Goal: Information Seeking & Learning: Learn about a topic

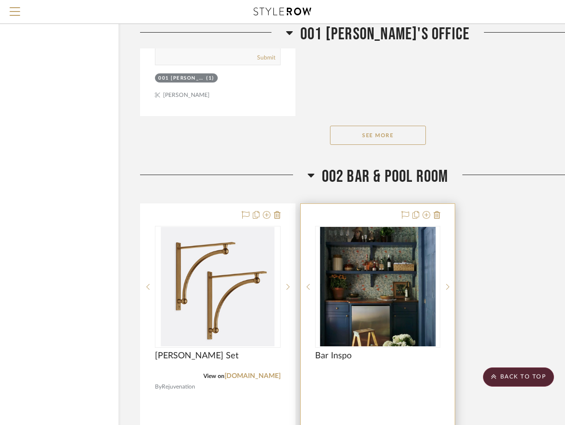
scroll to position [3261, 62]
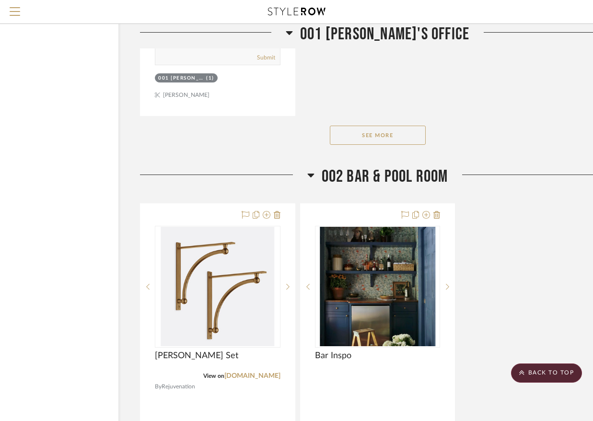
click at [311, 174] on icon at bounding box center [311, 176] width 7 height 4
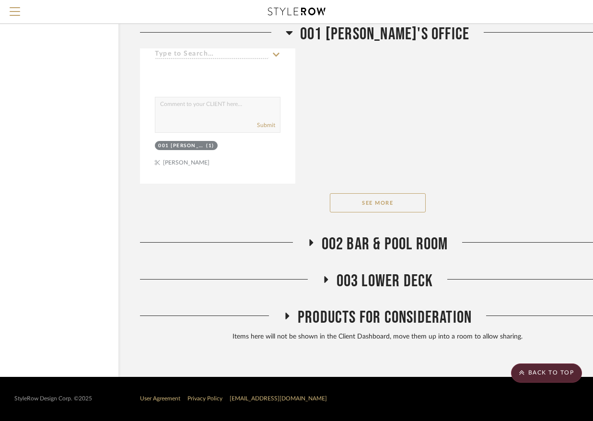
scroll to position [3165, 62]
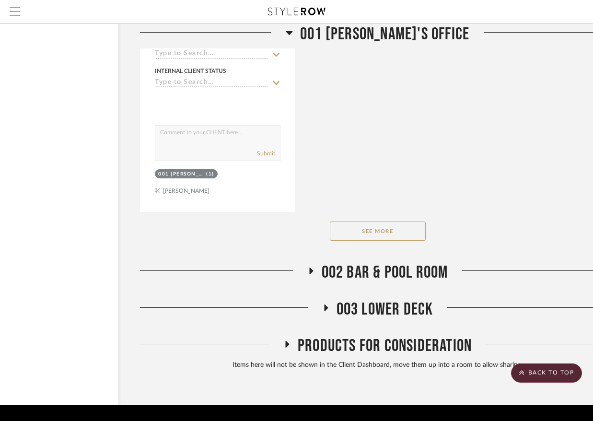
click at [293, 34] on icon at bounding box center [289, 33] width 7 height 12
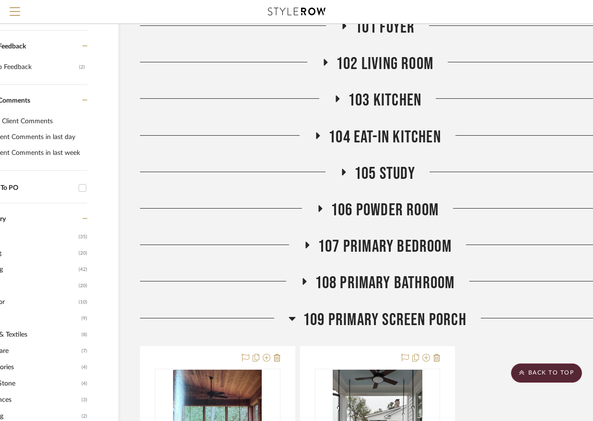
scroll to position [357, 62]
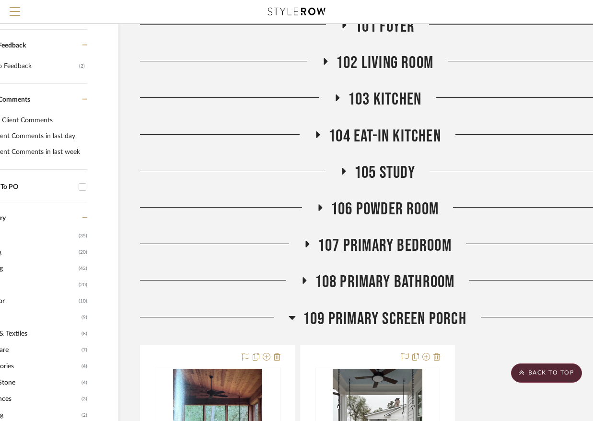
click at [351, 199] on span "106 Powder Room" at bounding box center [385, 209] width 108 height 21
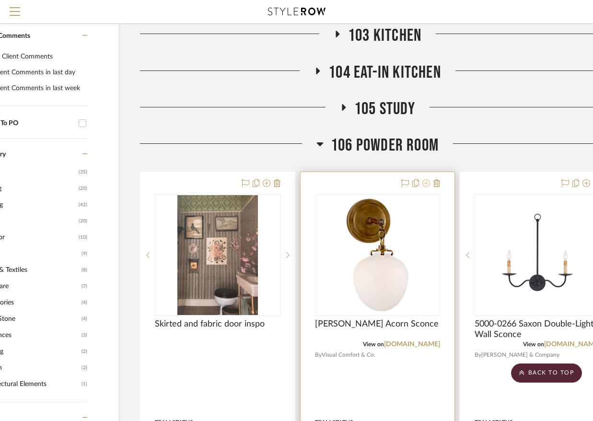
scroll to position [422, 62]
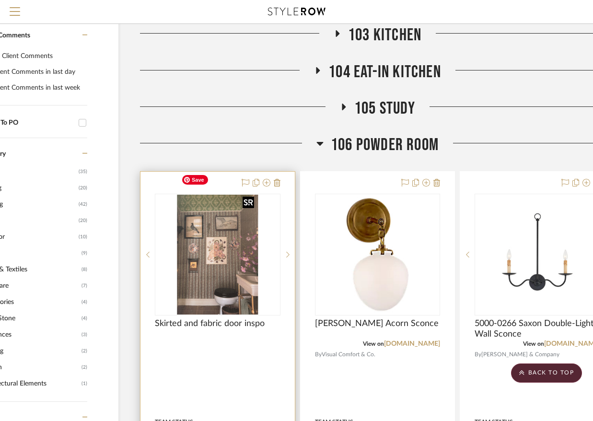
click at [234, 249] on img "0" at bounding box center [218, 255] width 81 height 120
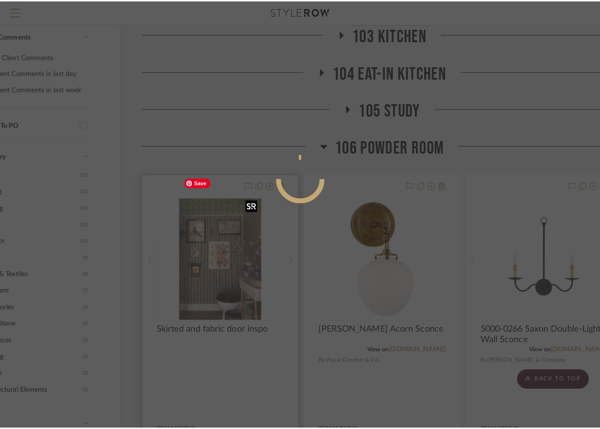
scroll to position [0, 0]
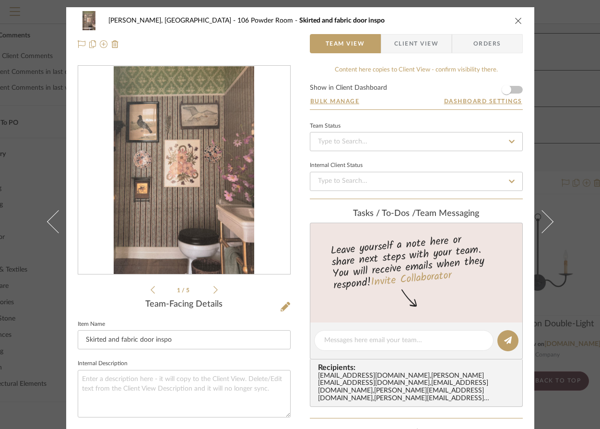
click at [222, 238] on img "0" at bounding box center [184, 170] width 141 height 208
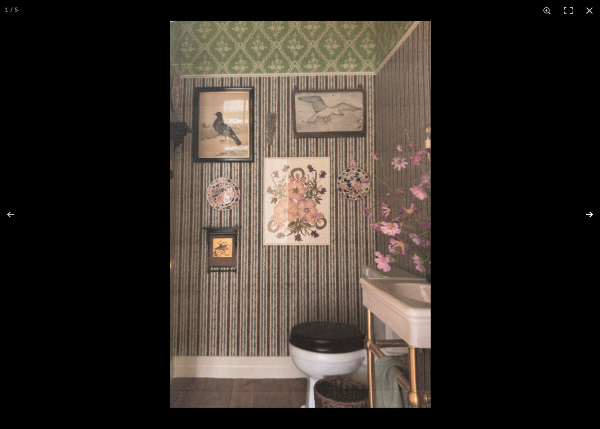
click at [565, 212] on button at bounding box center [584, 214] width 34 height 48
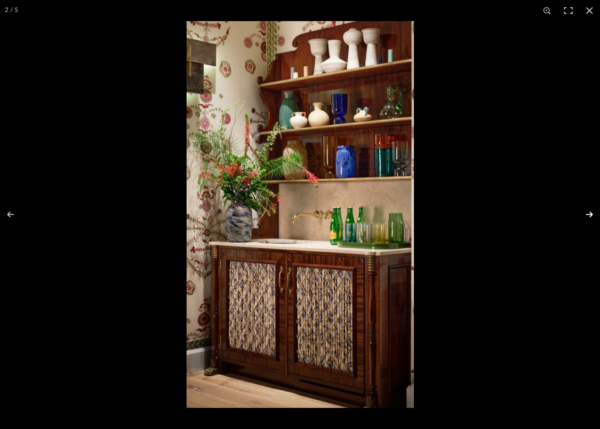
click at [565, 212] on button at bounding box center [584, 214] width 34 height 48
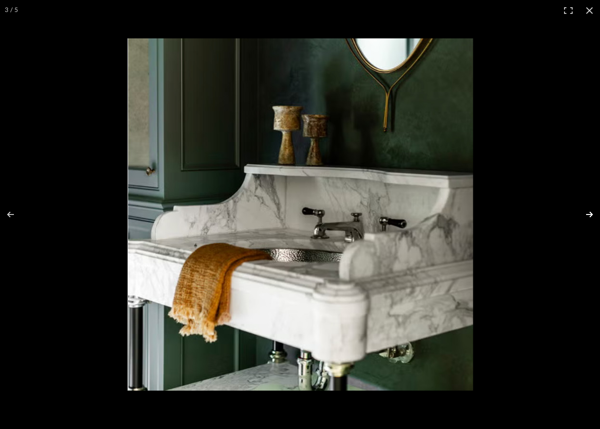
click at [565, 214] on button at bounding box center [584, 214] width 34 height 48
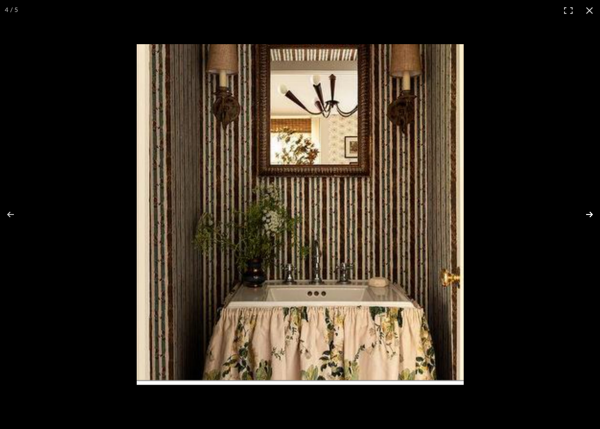
click at [565, 217] on button at bounding box center [584, 214] width 34 height 48
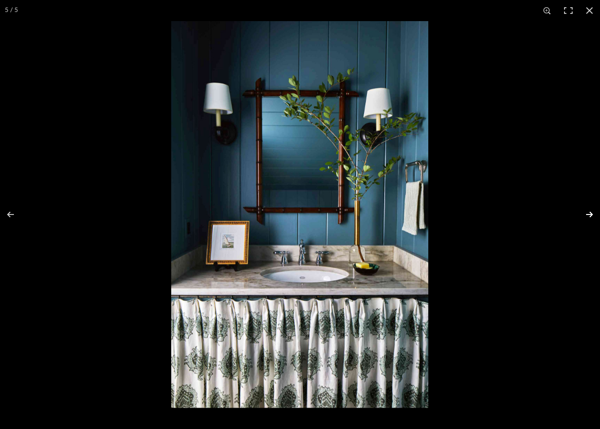
click at [565, 214] on button at bounding box center [584, 214] width 34 height 48
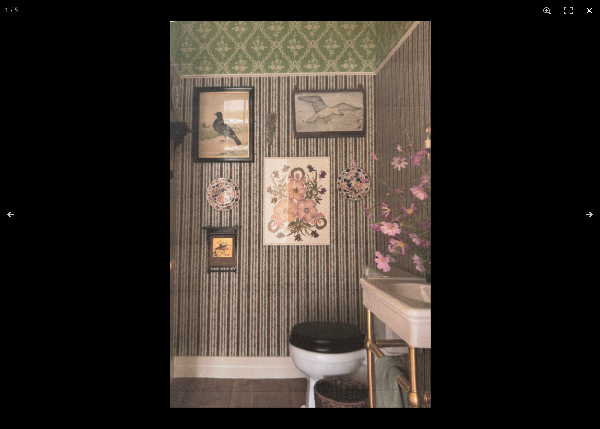
click at [565, 9] on button at bounding box center [589, 10] width 21 height 21
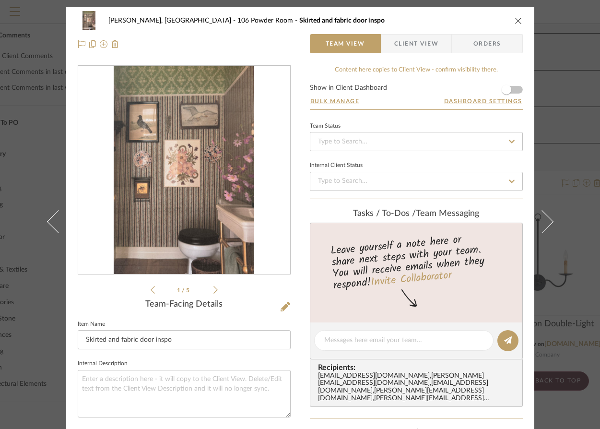
click at [515, 17] on icon "close" at bounding box center [519, 21] width 8 height 8
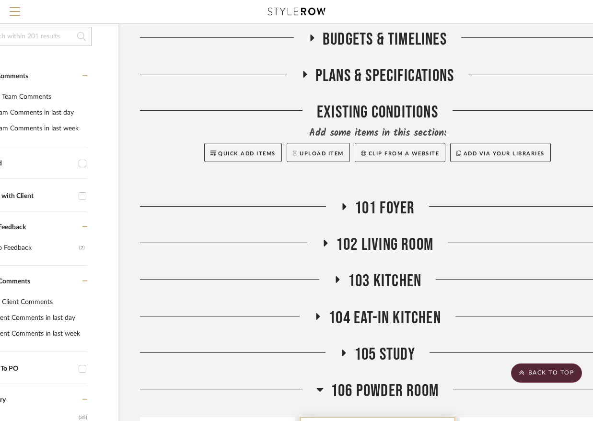
scroll to position [172, 62]
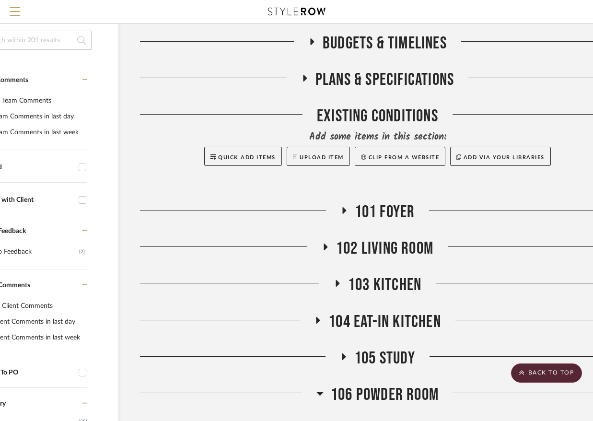
click at [373, 238] on span "102 Living Room" at bounding box center [384, 248] width 97 height 21
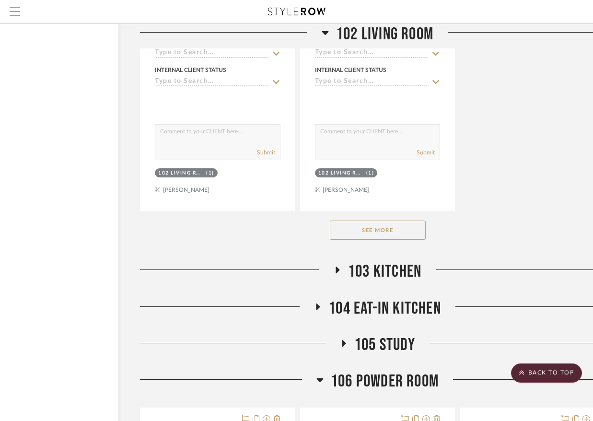
scroll to position [1519, 62]
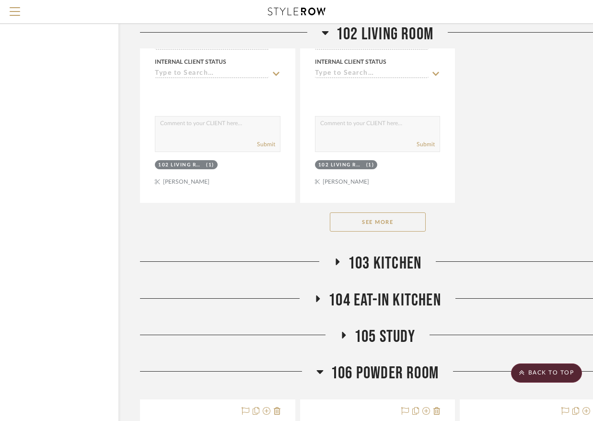
click at [396, 213] on button "See More" at bounding box center [378, 222] width 96 height 19
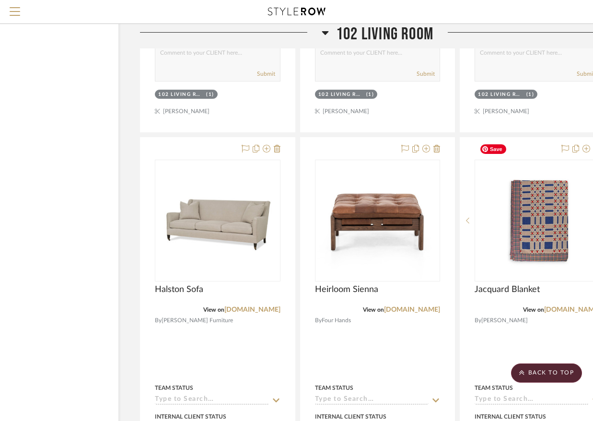
scroll to position [5360, 62]
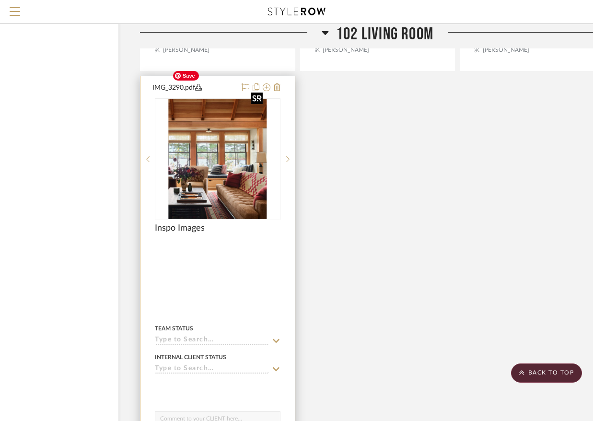
click at [0, 0] on img at bounding box center [0, 0] width 0 height 0
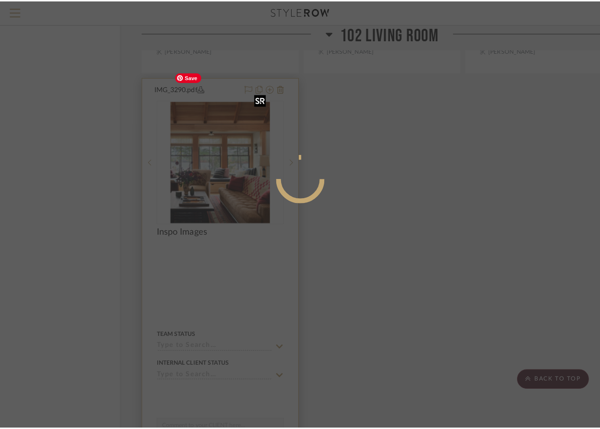
scroll to position [0, 0]
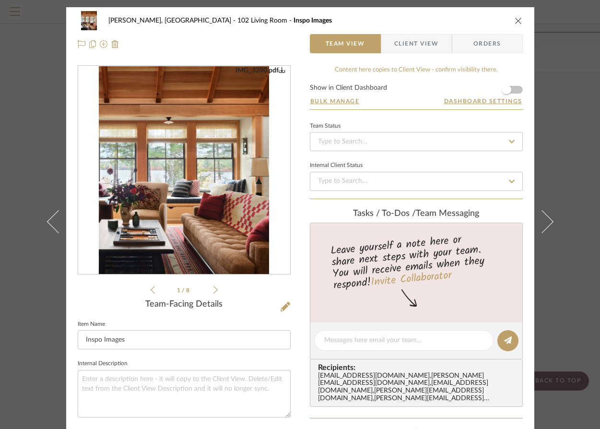
click at [242, 231] on img "0" at bounding box center [184, 170] width 171 height 208
click at [209, 291] on li "1 / 8" at bounding box center [184, 290] width 59 height 12
click at [213, 289] on icon at bounding box center [215, 289] width 4 height 9
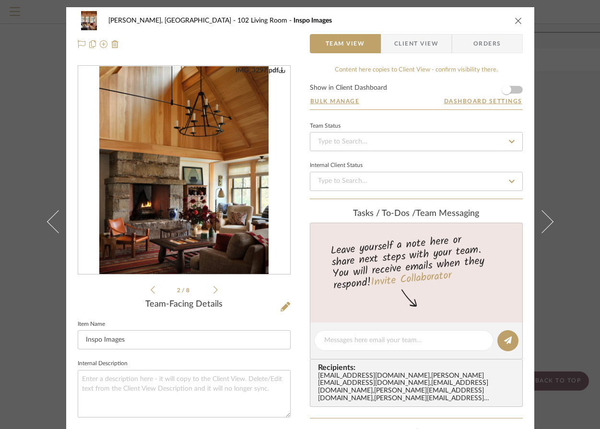
click at [214, 288] on div "IMG_3290.pdf IMG_3297.pdf IMG_3289.pdf IMG_3290.pdf 2 / 8" at bounding box center [184, 180] width 213 height 230
click at [213, 288] on icon at bounding box center [215, 290] width 4 height 8
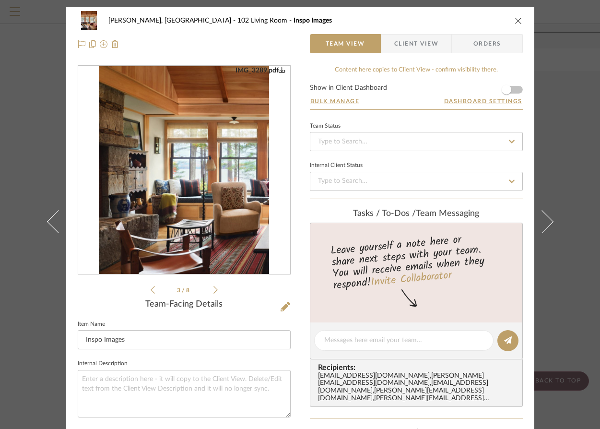
click at [213, 288] on icon at bounding box center [215, 289] width 4 height 9
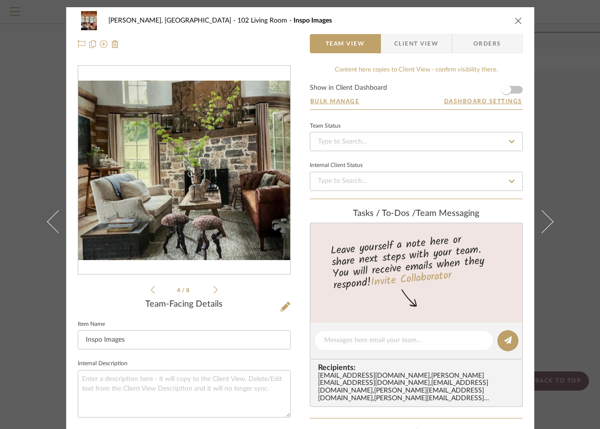
click at [213, 288] on icon at bounding box center [215, 289] width 4 height 9
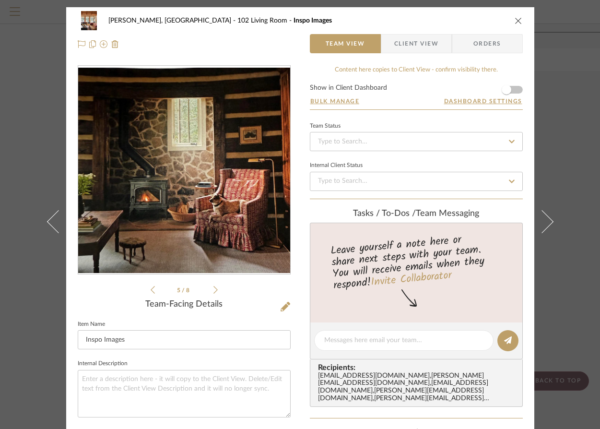
click at [213, 290] on icon at bounding box center [215, 289] width 4 height 9
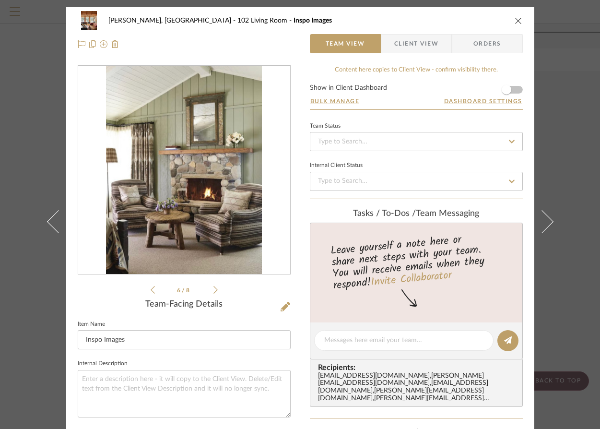
click at [213, 290] on icon at bounding box center [215, 289] width 4 height 9
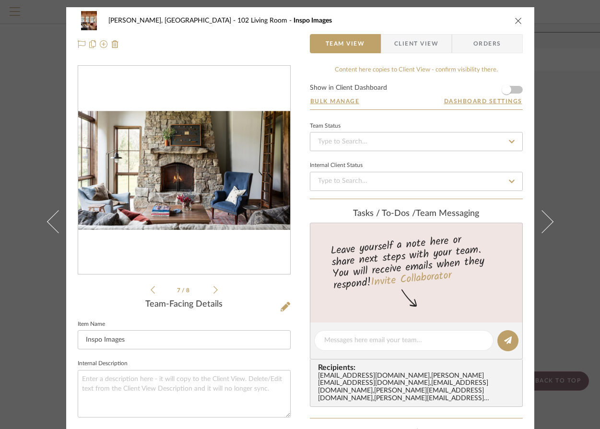
click at [213, 290] on icon at bounding box center [215, 289] width 4 height 9
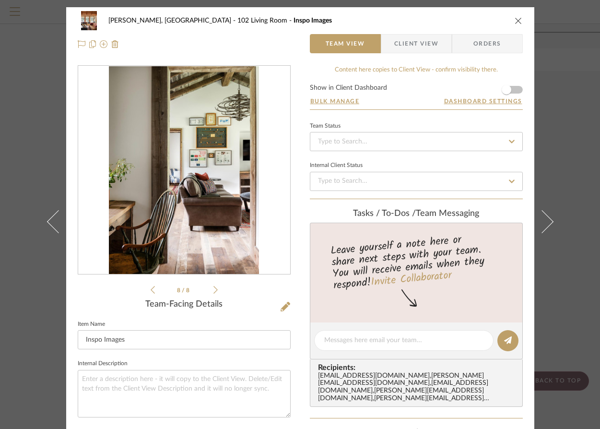
click at [213, 290] on icon at bounding box center [215, 289] width 4 height 9
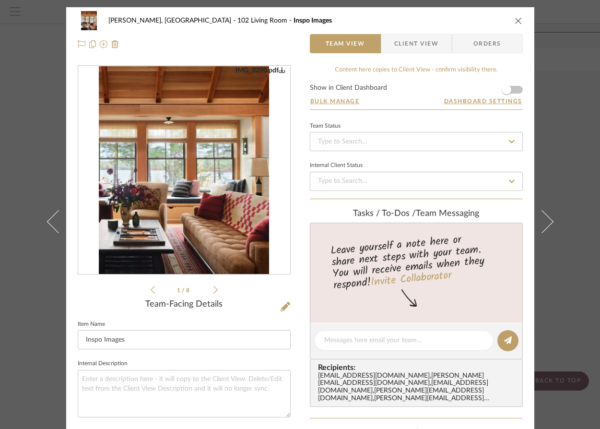
click at [517, 20] on icon "close" at bounding box center [519, 21] width 8 height 8
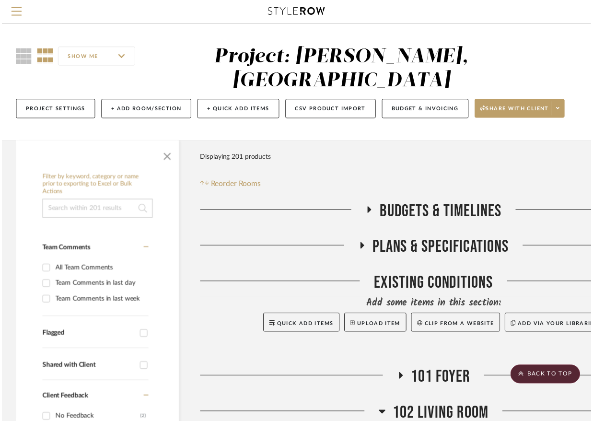
scroll to position [7183, 62]
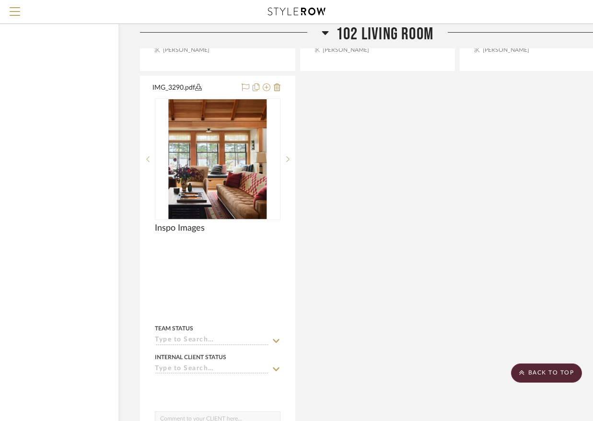
click at [322, 34] on icon at bounding box center [325, 33] width 7 height 12
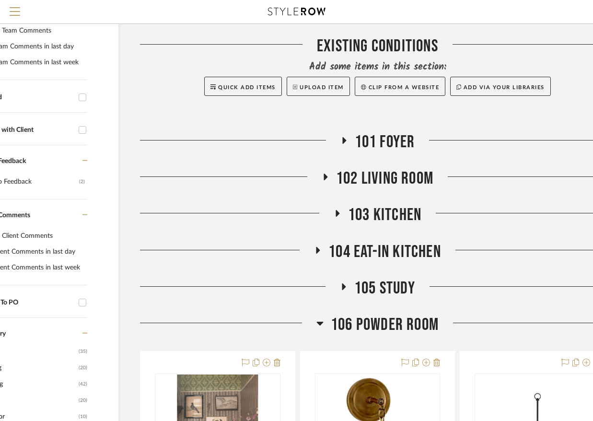
scroll to position [343, 62]
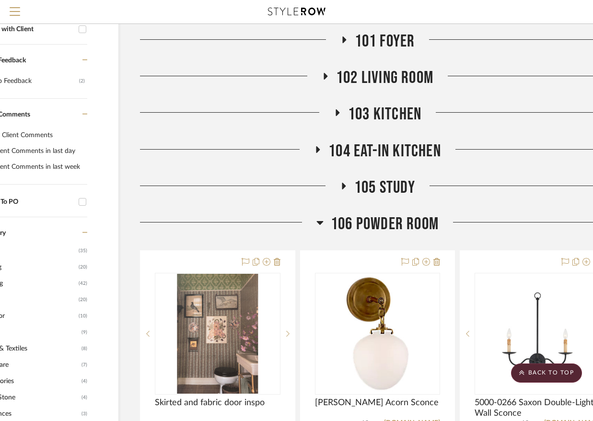
click at [370, 104] on span "103 Kitchen" at bounding box center [384, 114] width 73 height 21
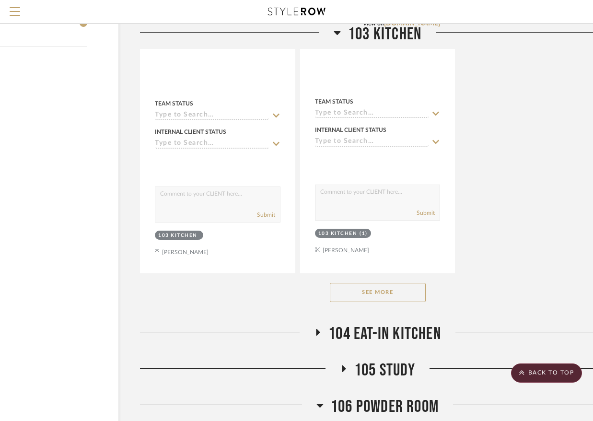
scroll to position [1495, 62]
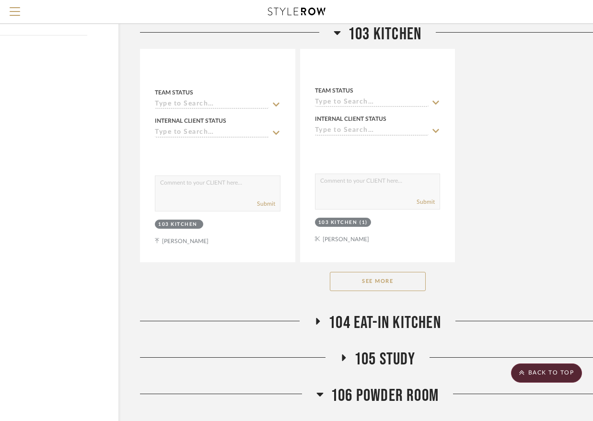
click at [402, 272] on button "See More" at bounding box center [378, 281] width 96 height 19
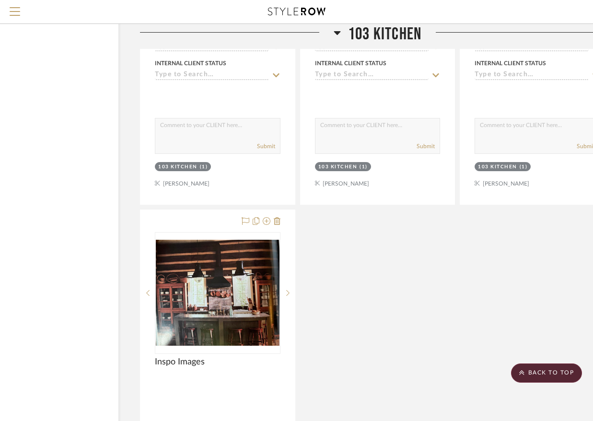
scroll to position [4540, 62]
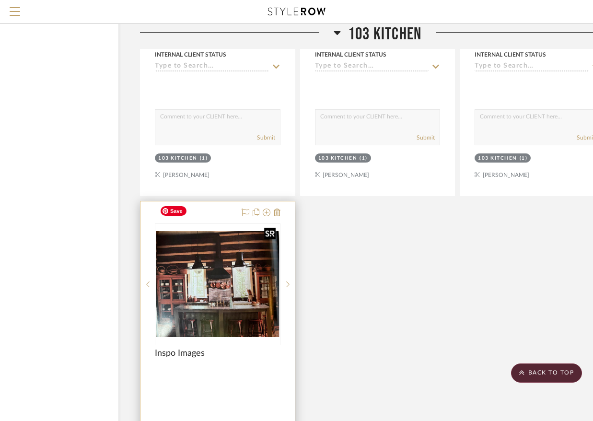
click at [0, 0] on img at bounding box center [0, 0] width 0 height 0
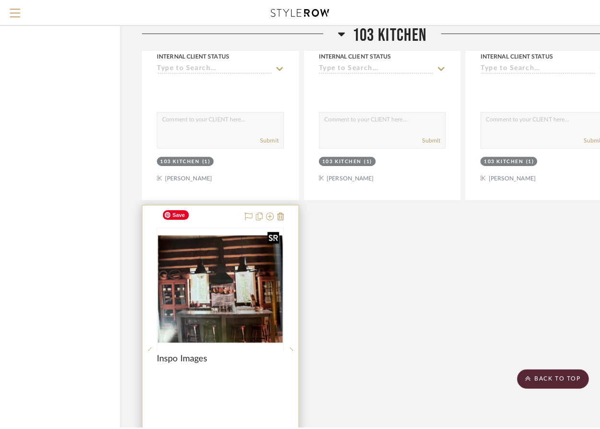
scroll to position [0, 0]
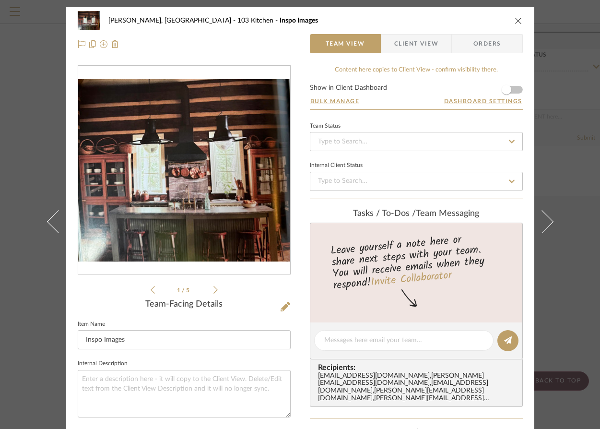
click at [213, 290] on icon at bounding box center [215, 289] width 4 height 9
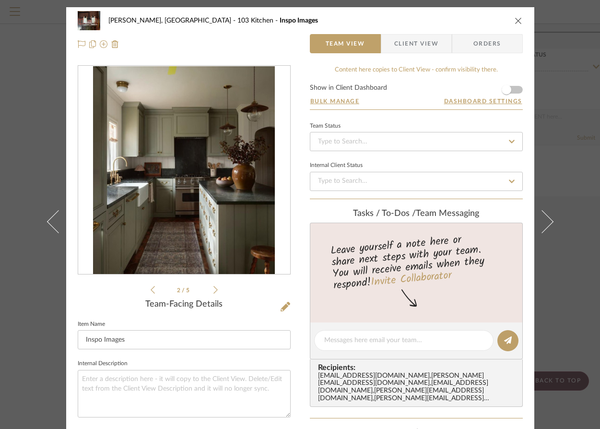
click at [213, 290] on icon at bounding box center [215, 289] width 4 height 9
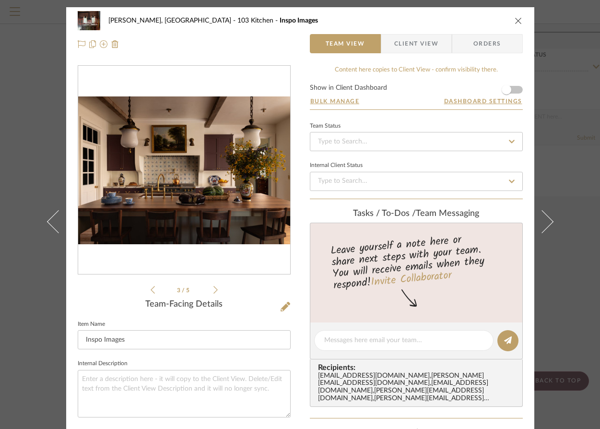
click at [213, 290] on icon at bounding box center [215, 289] width 4 height 9
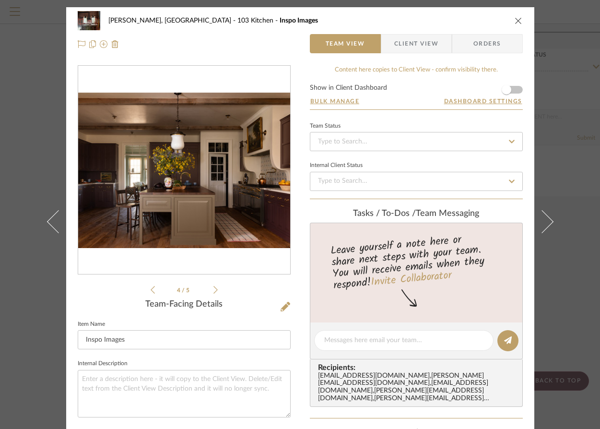
click at [213, 290] on icon at bounding box center [215, 289] width 4 height 9
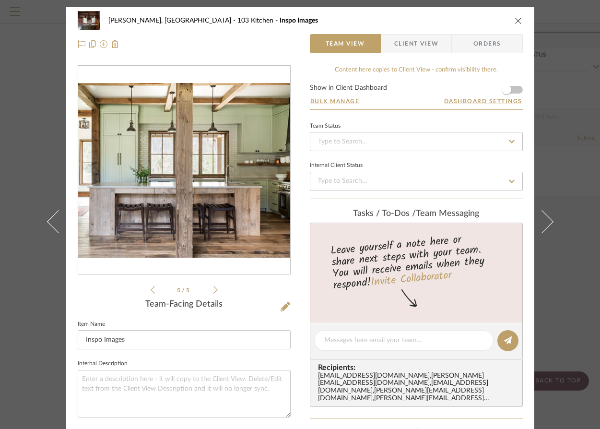
click at [213, 290] on icon at bounding box center [215, 289] width 4 height 9
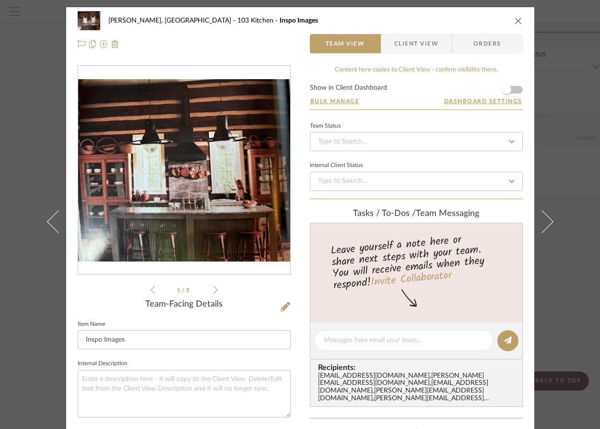
click at [213, 290] on icon at bounding box center [215, 289] width 4 height 9
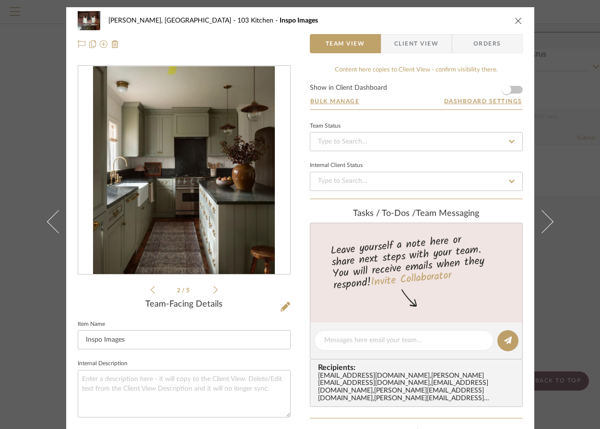
click at [213, 288] on icon at bounding box center [215, 289] width 4 height 9
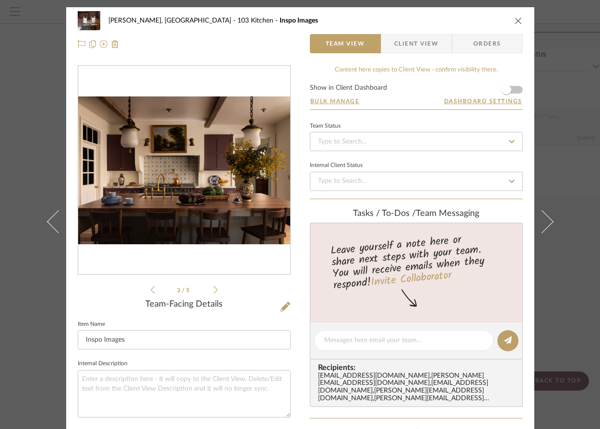
click at [213, 290] on icon at bounding box center [215, 290] width 4 height 8
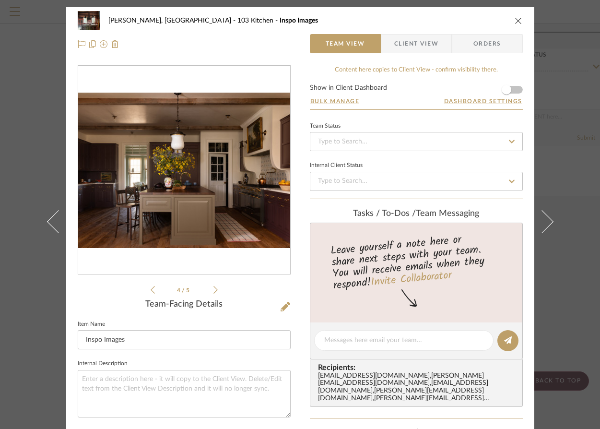
click at [213, 290] on icon at bounding box center [215, 290] width 4 height 8
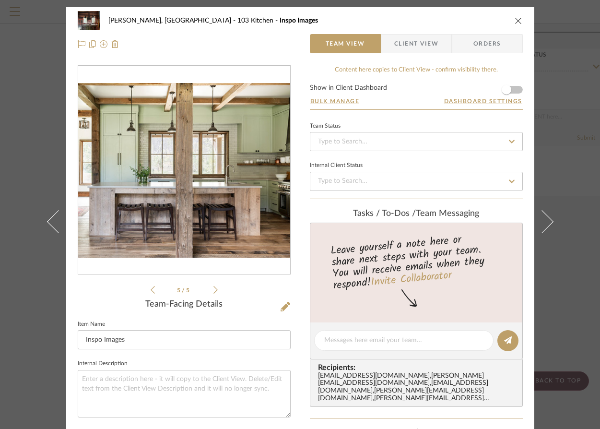
click at [151, 290] on icon at bounding box center [153, 290] width 4 height 8
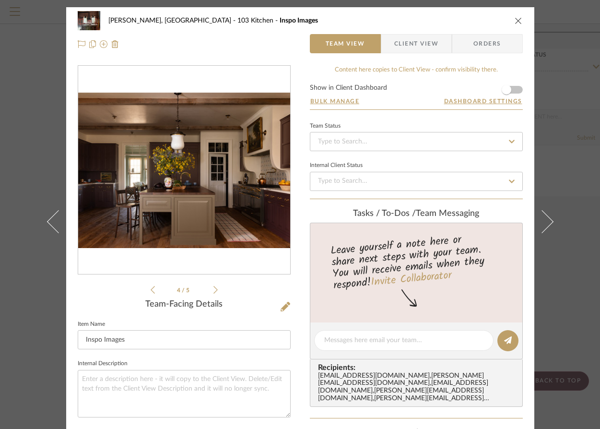
click at [515, 19] on icon "close" at bounding box center [519, 21] width 8 height 8
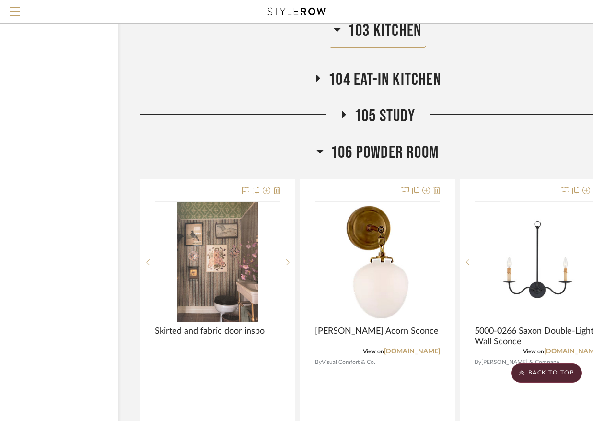
scroll to position [5178, 62]
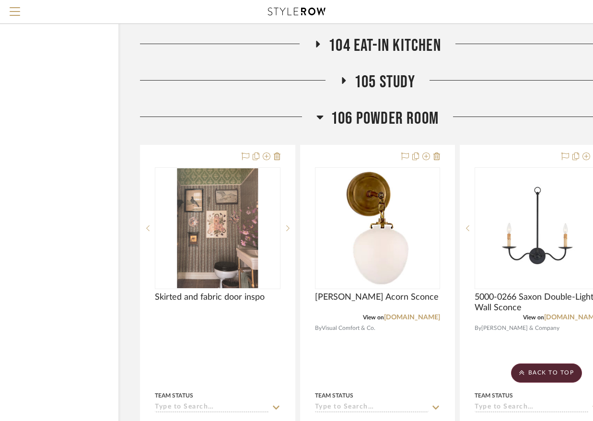
click at [320, 116] on icon at bounding box center [320, 118] width 7 height 4
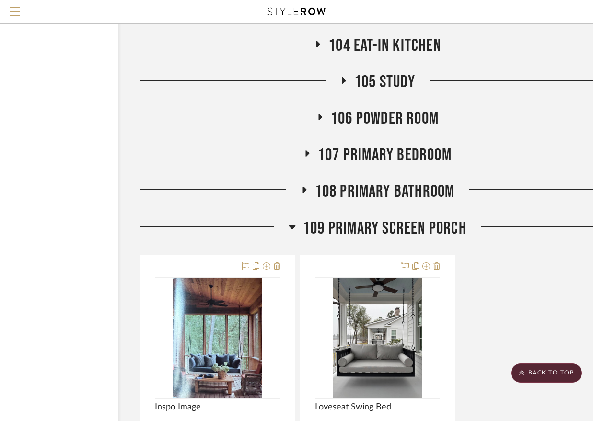
click at [345, 145] on span "107 Primary Bedroom" at bounding box center [385, 155] width 134 height 21
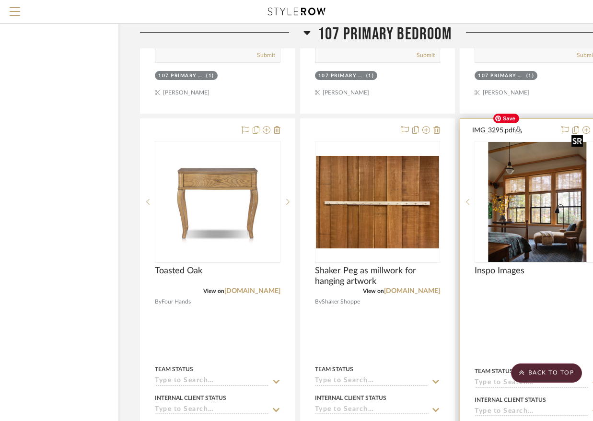
click at [0, 0] on img at bounding box center [0, 0] width 0 height 0
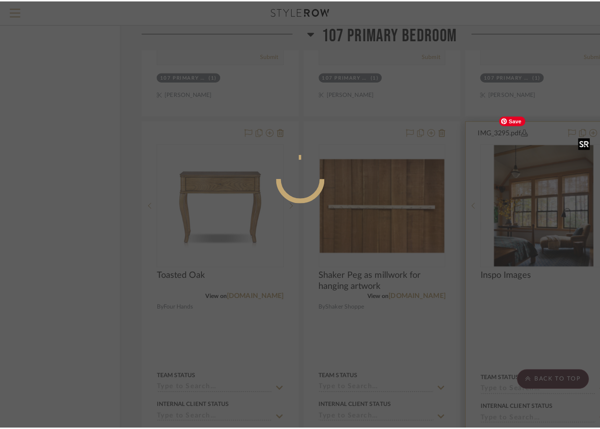
scroll to position [0, 0]
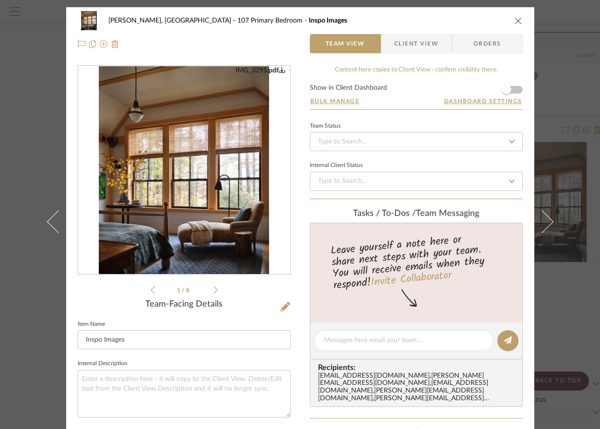
click at [223, 224] on img "0" at bounding box center [184, 170] width 171 height 208
click at [213, 289] on icon at bounding box center [215, 289] width 4 height 9
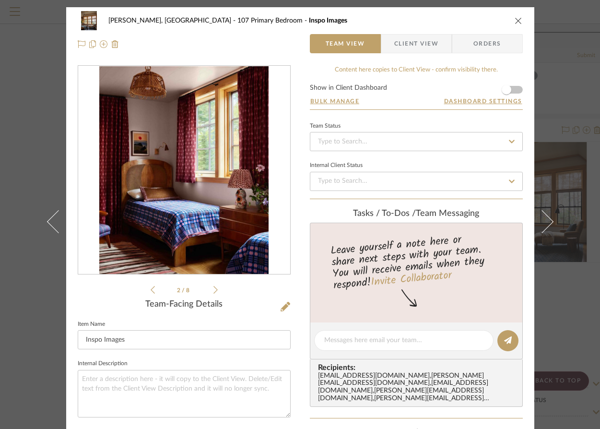
click at [151, 289] on icon at bounding box center [153, 289] width 4 height 9
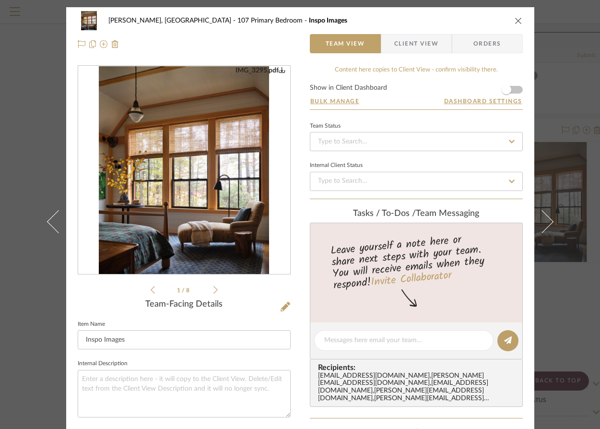
click at [209, 290] on li "1 / 8" at bounding box center [184, 290] width 59 height 12
click at [213, 288] on icon at bounding box center [215, 289] width 4 height 9
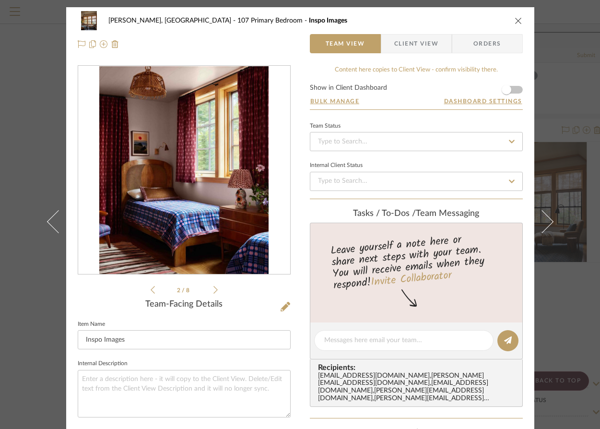
click at [213, 287] on icon at bounding box center [215, 289] width 4 height 9
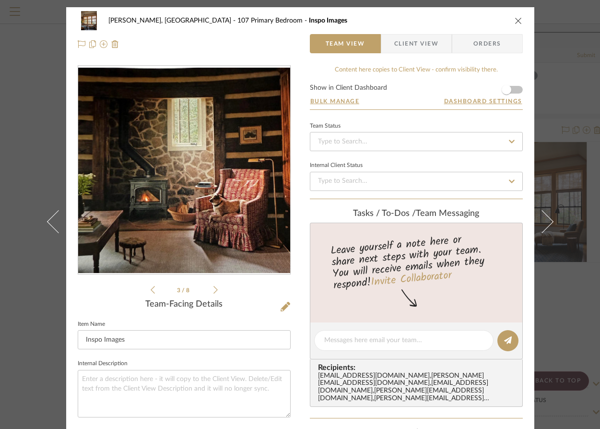
click at [213, 287] on icon at bounding box center [215, 289] width 4 height 9
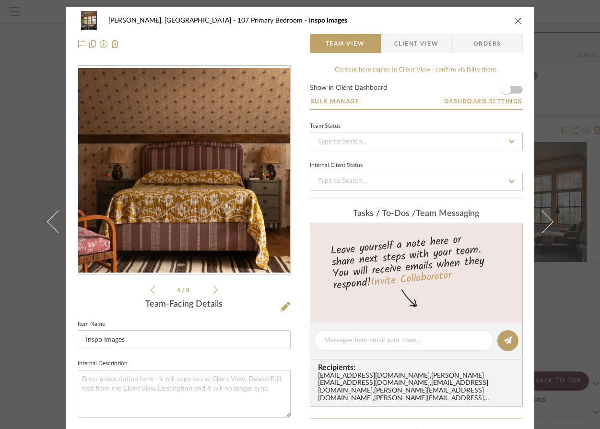
click at [213, 289] on icon at bounding box center [215, 290] width 4 height 8
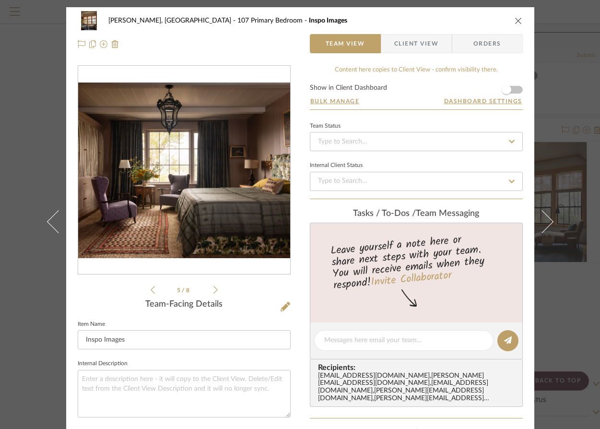
click at [213, 287] on icon at bounding box center [215, 289] width 4 height 9
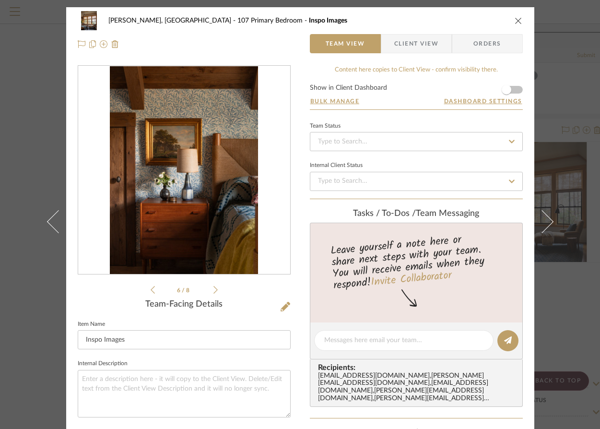
click at [213, 288] on icon at bounding box center [215, 290] width 4 height 8
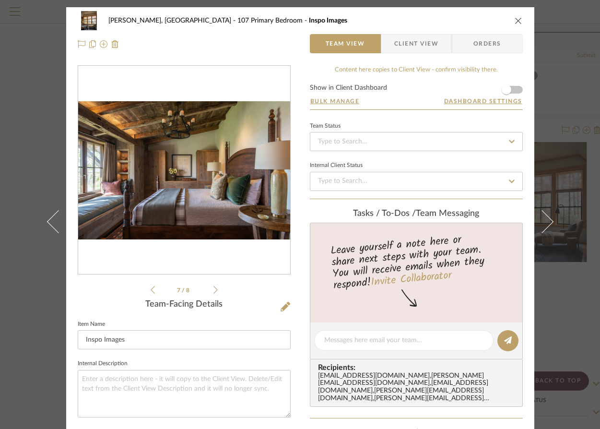
click at [213, 288] on icon at bounding box center [215, 290] width 4 height 8
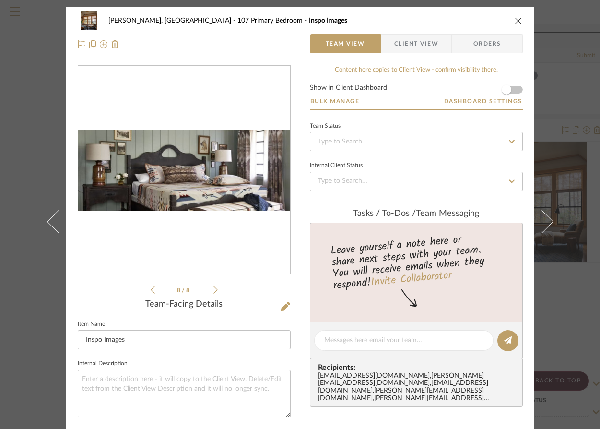
click at [515, 20] on icon "close" at bounding box center [519, 21] width 8 height 8
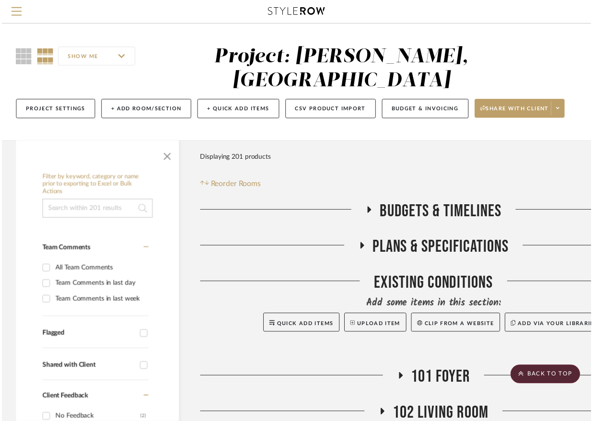
scroll to position [6945, 62]
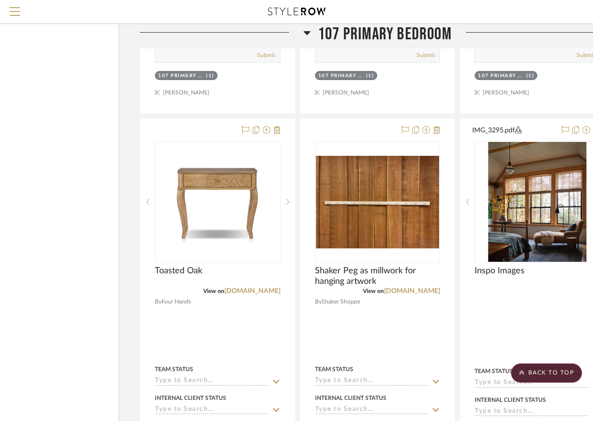
click at [307, 31] on icon at bounding box center [307, 33] width 7 height 4
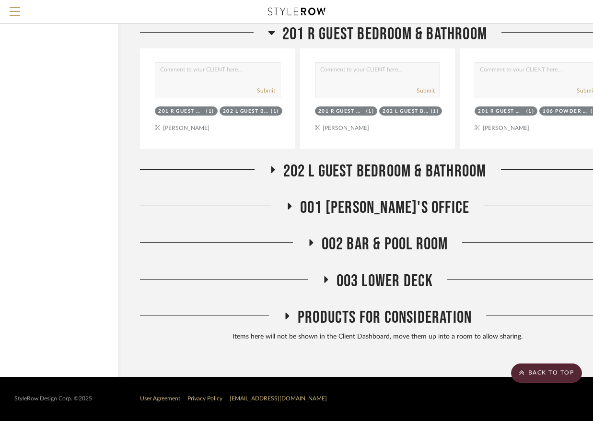
scroll to position [6568, 62]
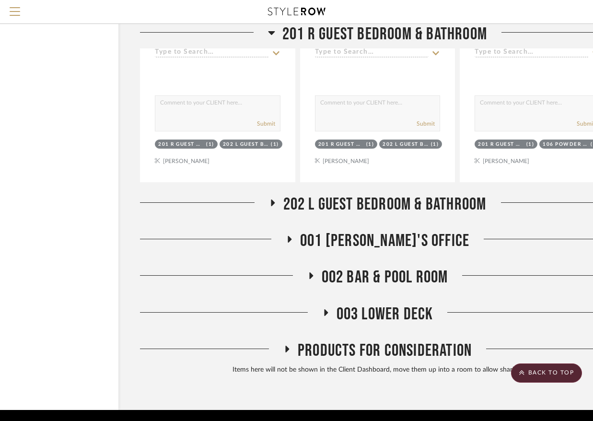
click at [325, 194] on span "202 L Guest Bedroom & Bathroom" at bounding box center [385, 204] width 203 height 21
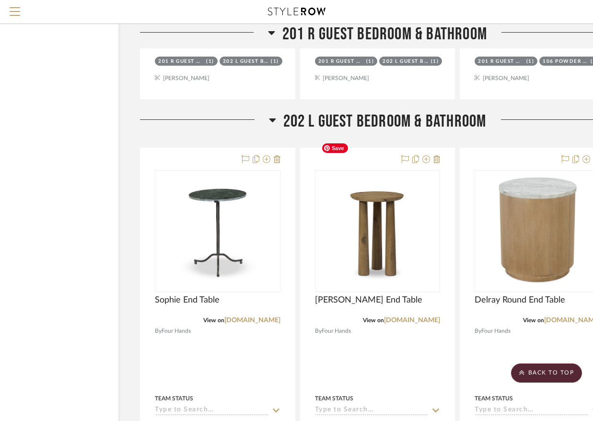
scroll to position [6645, 62]
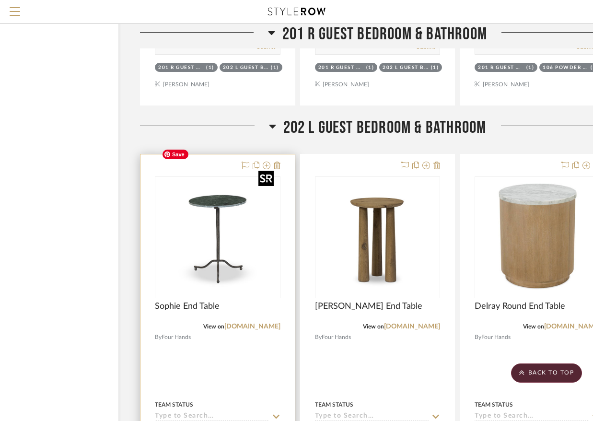
click at [0, 0] on img at bounding box center [0, 0] width 0 height 0
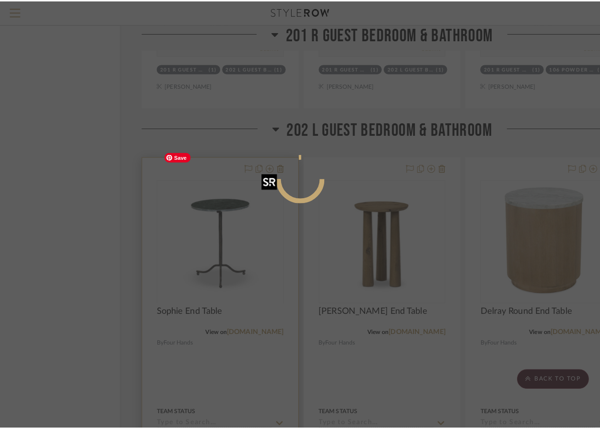
scroll to position [0, 0]
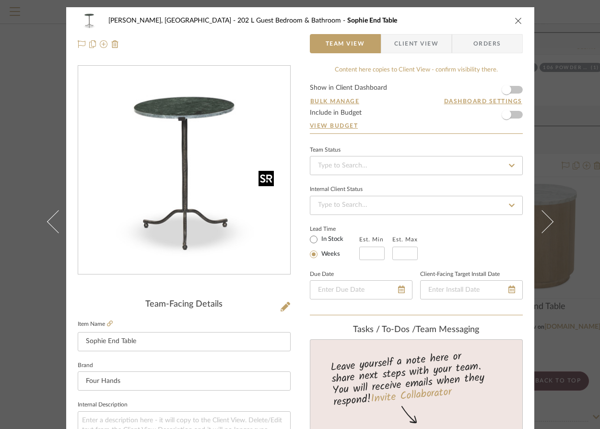
click at [214, 213] on div at bounding box center [184, 170] width 212 height 209
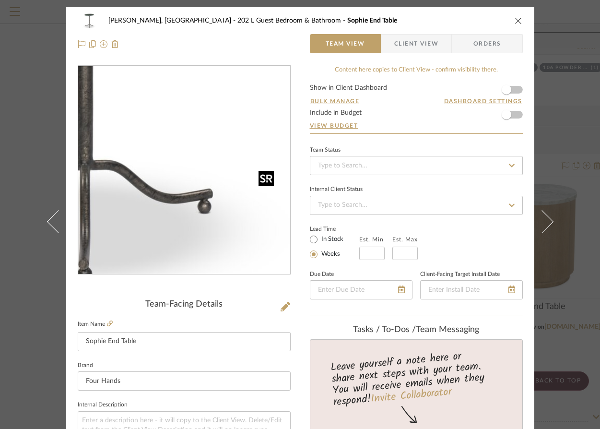
click at [214, 213] on img "0" at bounding box center [184, 170] width 208 height 208
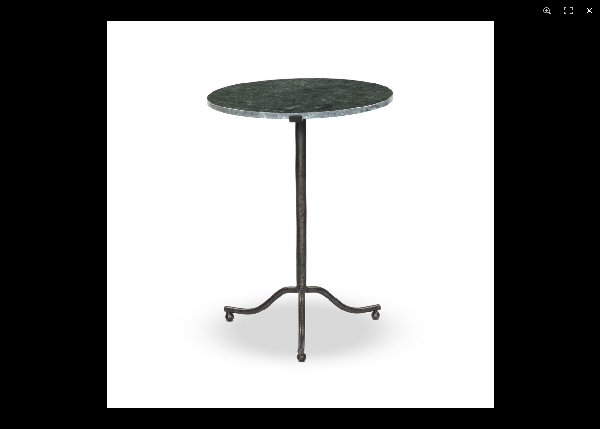
click at [565, 11] on button at bounding box center [589, 10] width 21 height 21
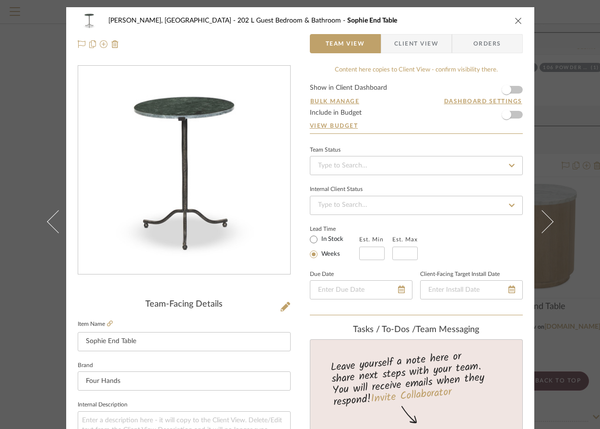
click at [515, 19] on icon "close" at bounding box center [519, 21] width 8 height 8
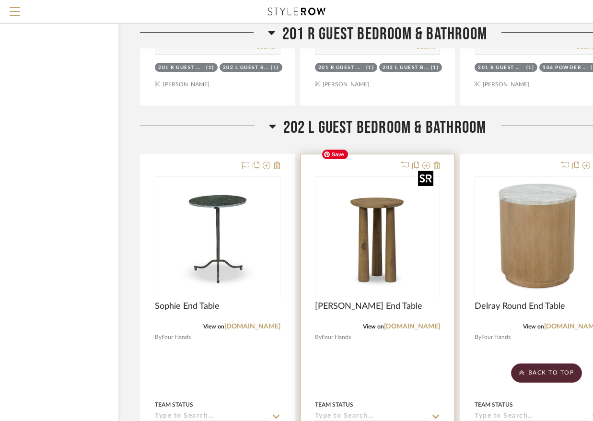
click at [373, 196] on img "0" at bounding box center [378, 238] width 120 height 120
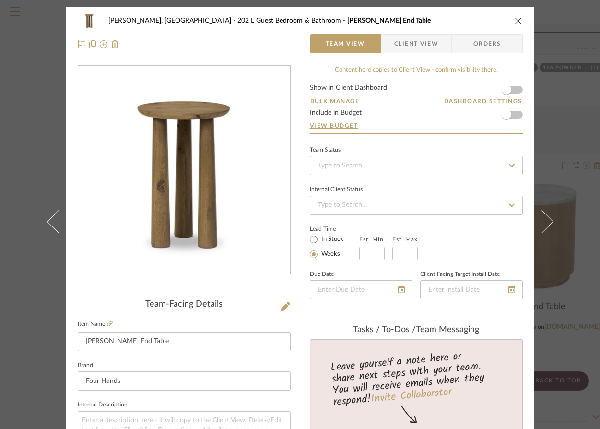
click at [162, 221] on img "0" at bounding box center [184, 170] width 208 height 208
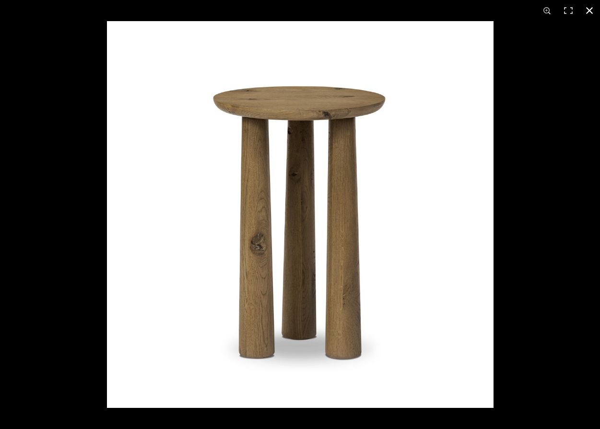
click at [565, 12] on button at bounding box center [589, 10] width 21 height 21
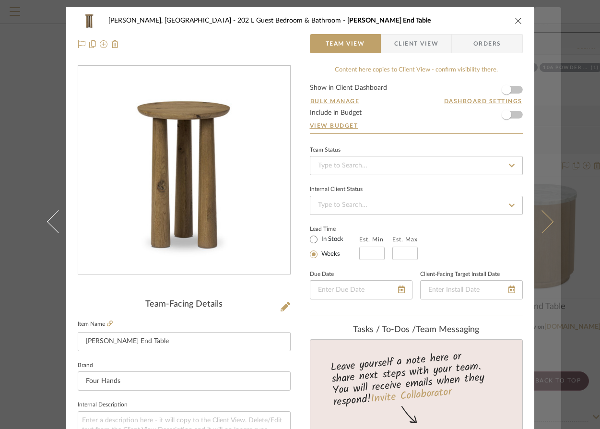
click at [554, 230] on button at bounding box center [547, 221] width 27 height 429
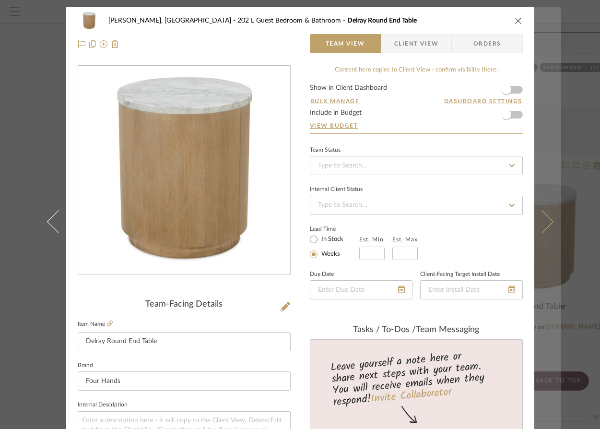
click at [554, 229] on button at bounding box center [547, 221] width 27 height 429
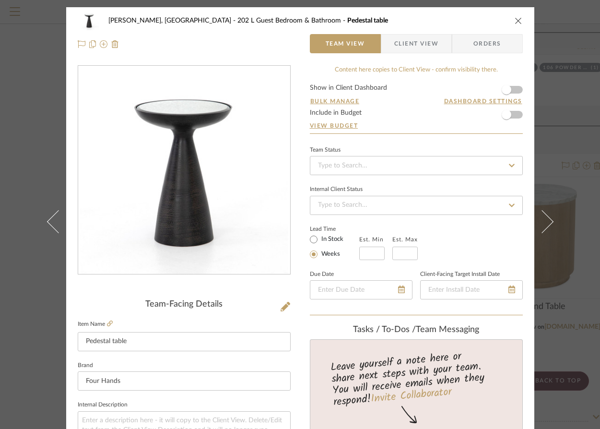
click at [565, 199] on div "[PERSON_NAME], [GEOGRAPHIC_DATA] 202 L Guest Bedroom & Bathroom Pedestal table …" at bounding box center [300, 214] width 600 height 429
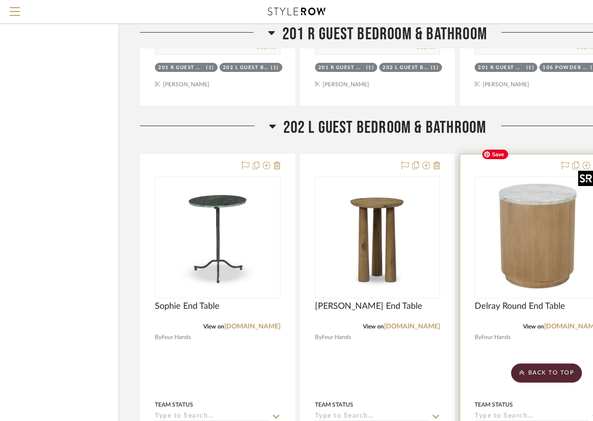
click at [541, 203] on img "0" at bounding box center [538, 238] width 120 height 120
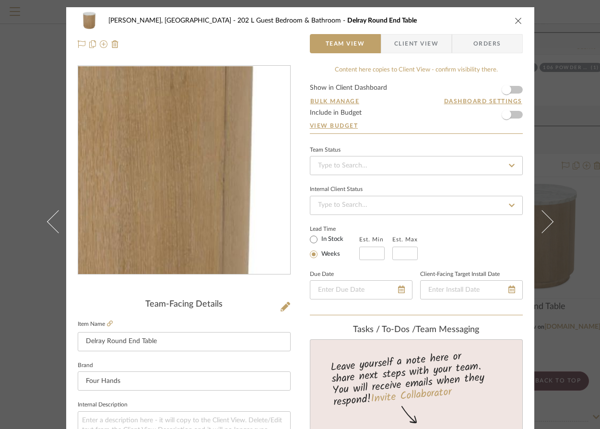
click at [223, 159] on img "0" at bounding box center [184, 170] width 208 height 208
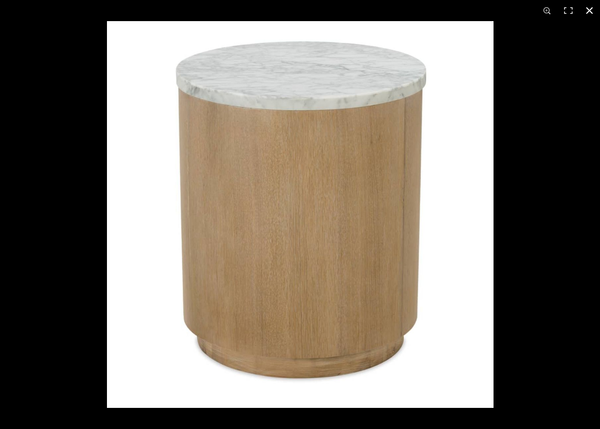
click at [565, 225] on div at bounding box center [407, 235] width 600 height 429
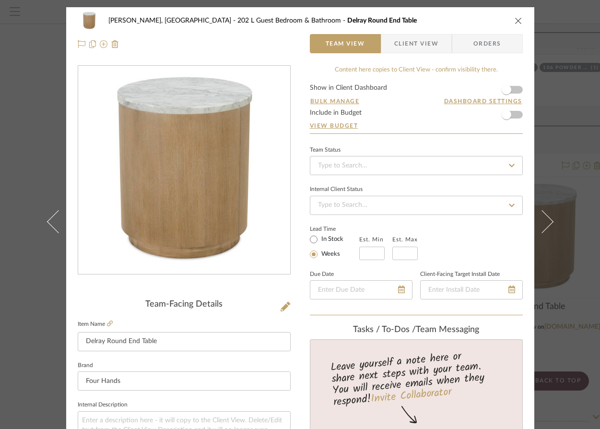
click at [565, 255] on div "[PERSON_NAME], [GEOGRAPHIC_DATA] 202 L Guest Bedroom & Bathroom Delray Round En…" at bounding box center [300, 214] width 600 height 429
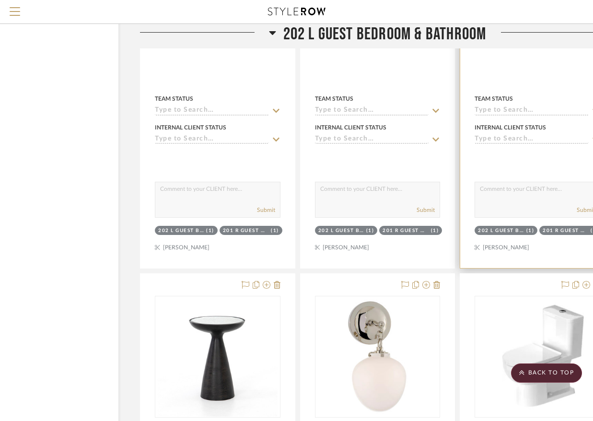
scroll to position [6960, 62]
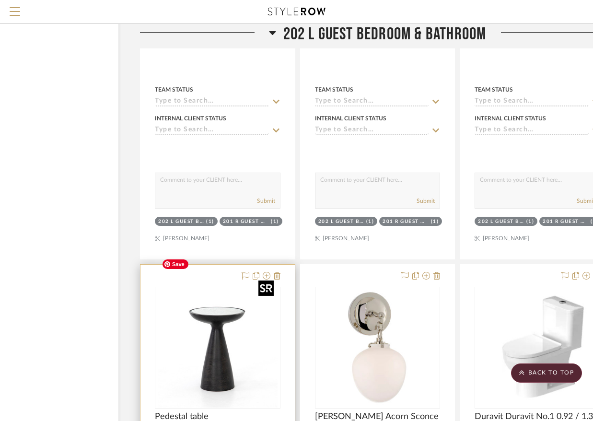
click at [0, 0] on img at bounding box center [0, 0] width 0 height 0
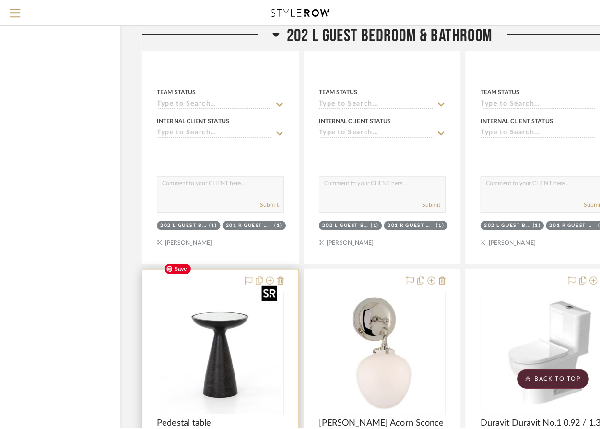
scroll to position [0, 0]
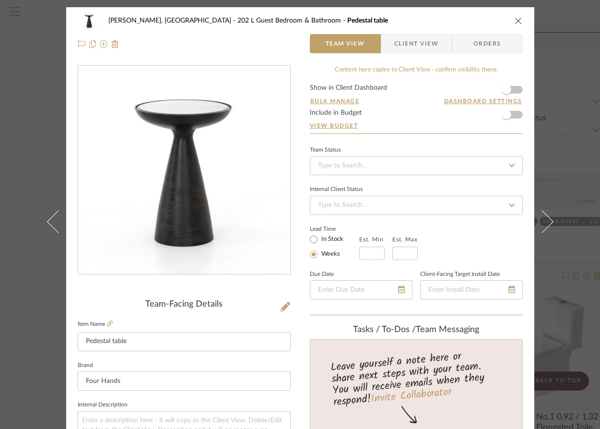
click at [201, 192] on img "0" at bounding box center [184, 170] width 208 height 208
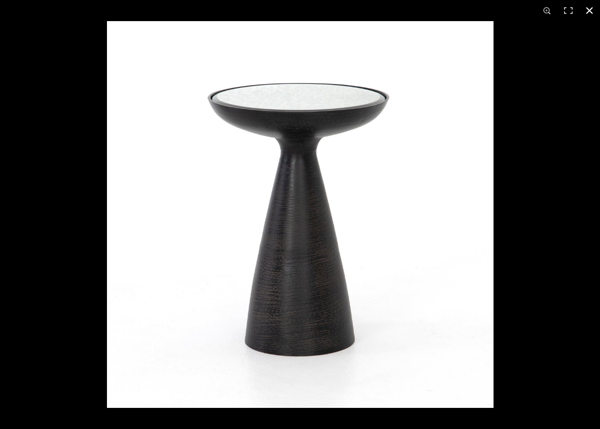
click at [565, 8] on button at bounding box center [589, 10] width 21 height 21
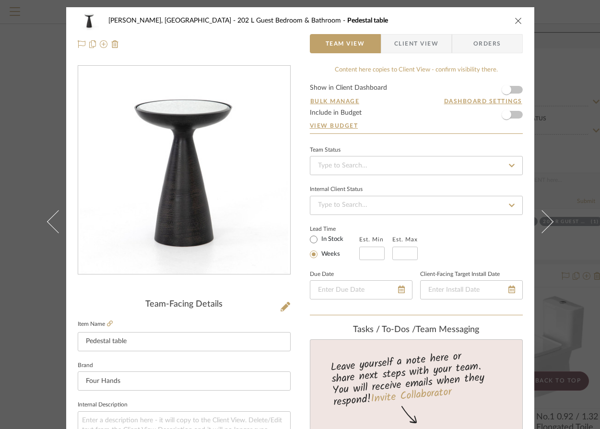
click at [519, 17] on icon "close" at bounding box center [519, 21] width 8 height 8
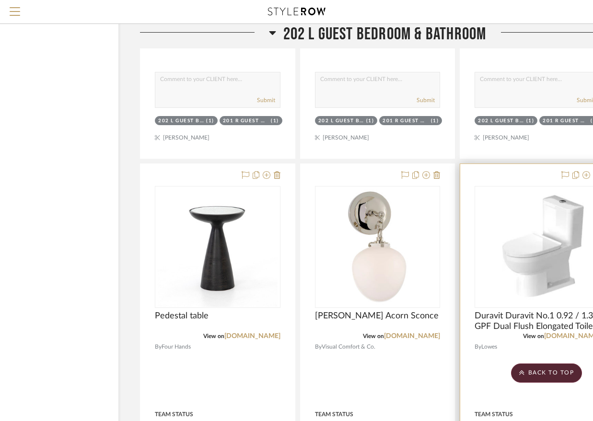
scroll to position [7061, 62]
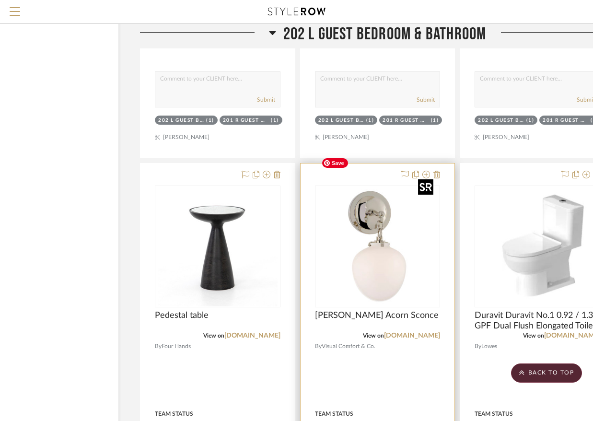
click at [386, 231] on img "0" at bounding box center [378, 247] width 120 height 120
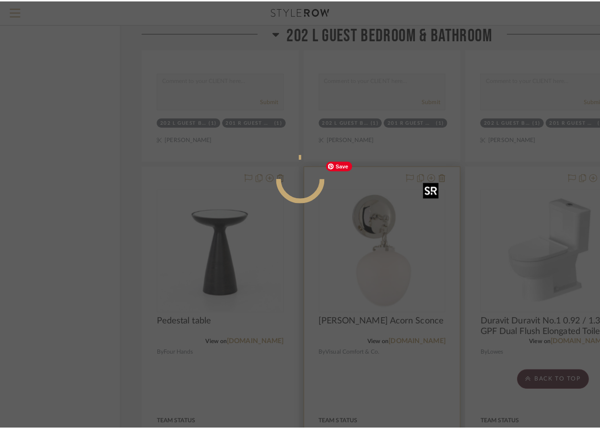
scroll to position [0, 0]
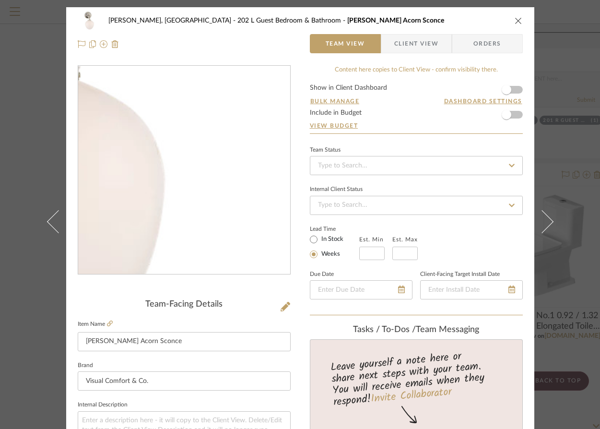
click at [237, 201] on img "0" at bounding box center [184, 170] width 208 height 208
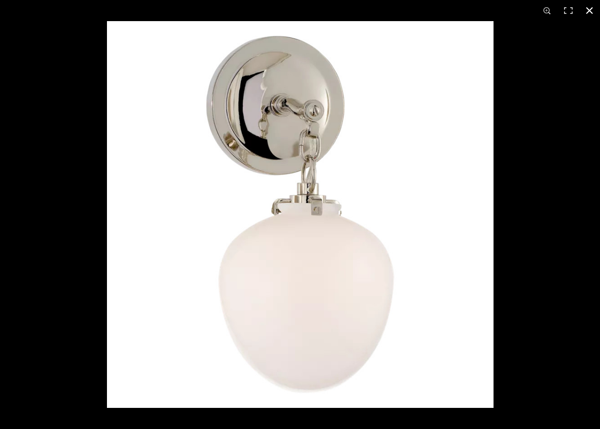
click at [565, 8] on button at bounding box center [589, 10] width 21 height 21
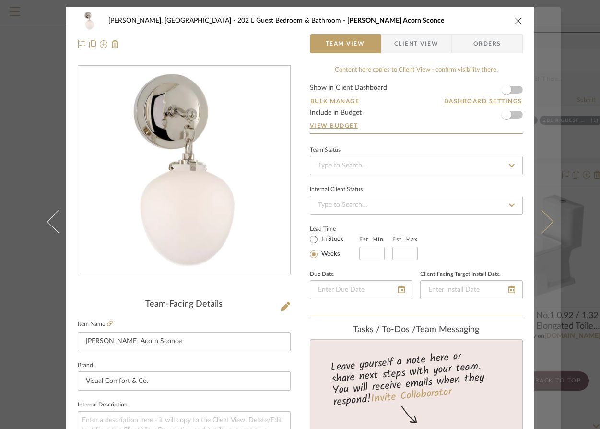
click at [556, 222] on button at bounding box center [547, 221] width 27 height 429
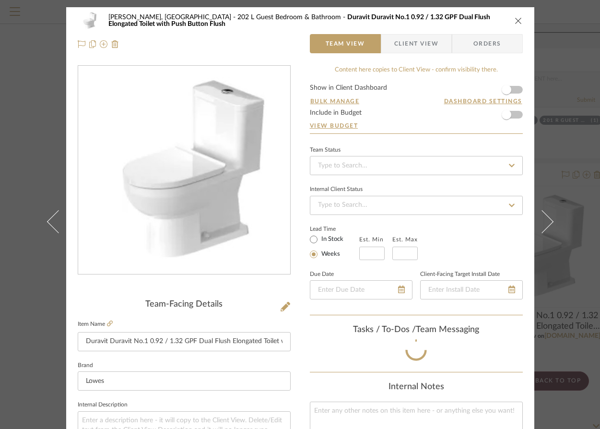
click at [544, 229] on button at bounding box center [547, 221] width 27 height 429
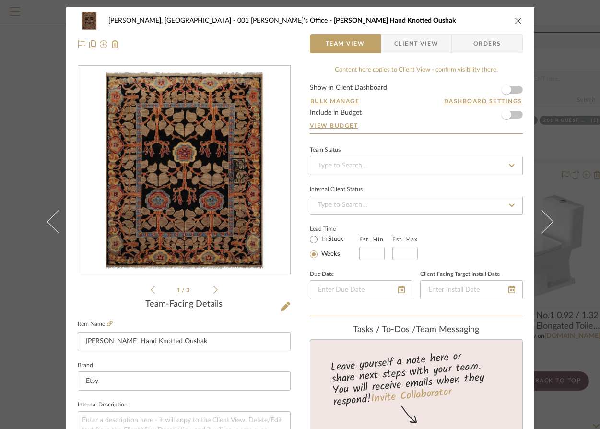
click at [565, 218] on div "[PERSON_NAME], [GEOGRAPHIC_DATA] 001 [PERSON_NAME]'s Office [PERSON_NAME] Hand …" at bounding box center [300, 214] width 600 height 429
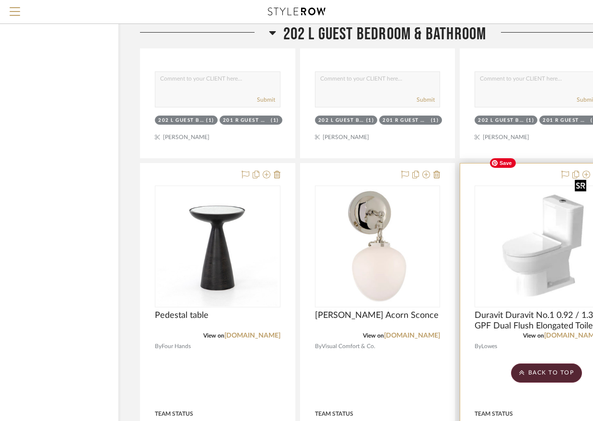
click at [542, 217] on img "0" at bounding box center [537, 247] width 105 height 120
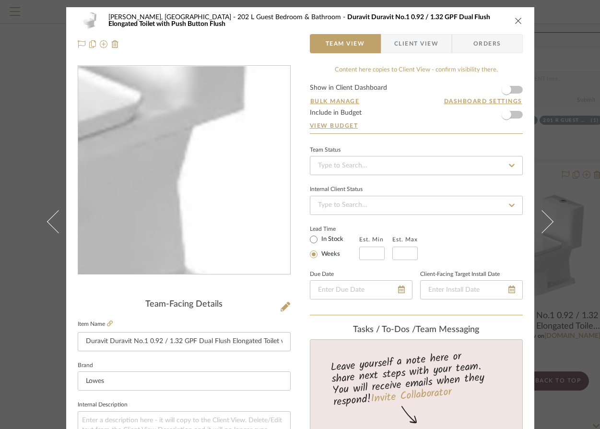
click at [242, 189] on img "0" at bounding box center [184, 170] width 183 height 208
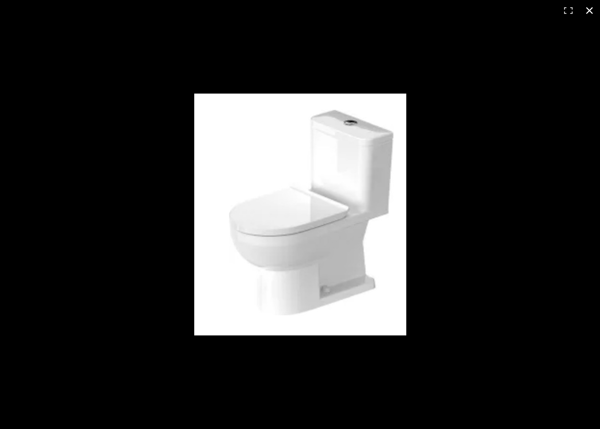
click at [565, 8] on button at bounding box center [589, 10] width 21 height 21
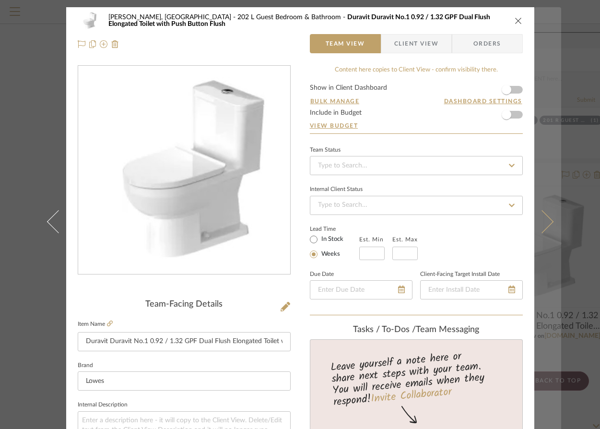
click at [556, 150] on button at bounding box center [547, 221] width 27 height 429
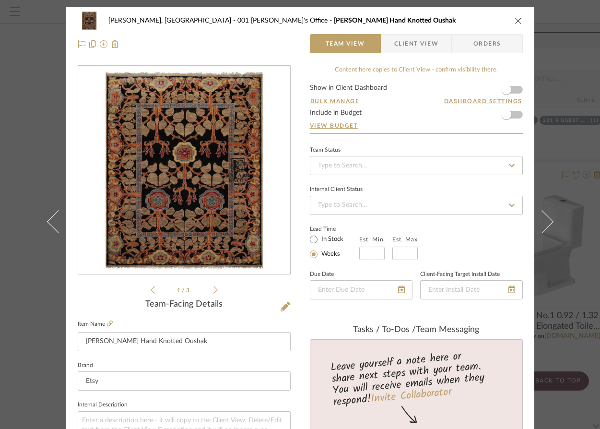
click at [556, 150] on button at bounding box center [547, 221] width 27 height 429
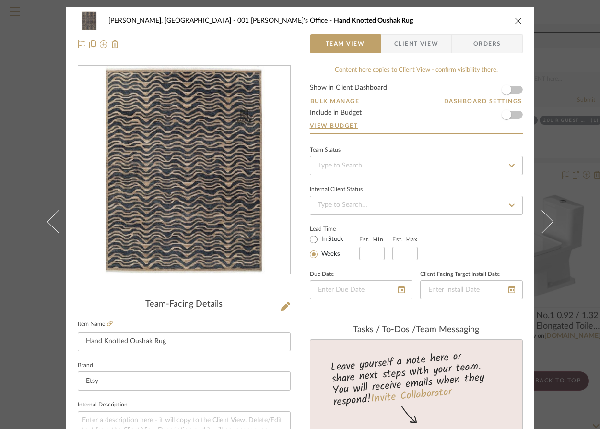
click at [513, 13] on div "[PERSON_NAME], [GEOGRAPHIC_DATA] 001 [PERSON_NAME]'s Office Hand Knotted Oushak…" at bounding box center [300, 20] width 445 height 19
click at [515, 20] on icon "close" at bounding box center [519, 21] width 8 height 8
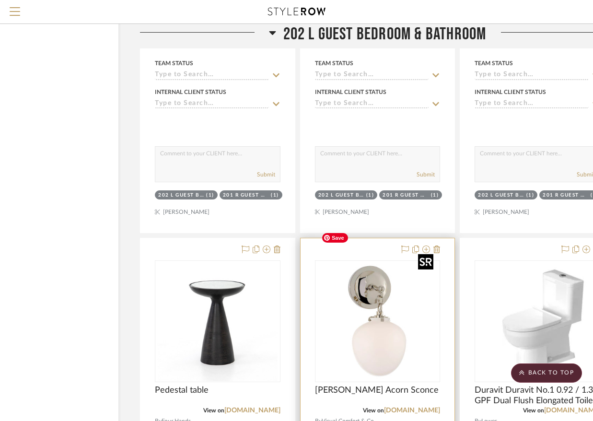
scroll to position [6964, 62]
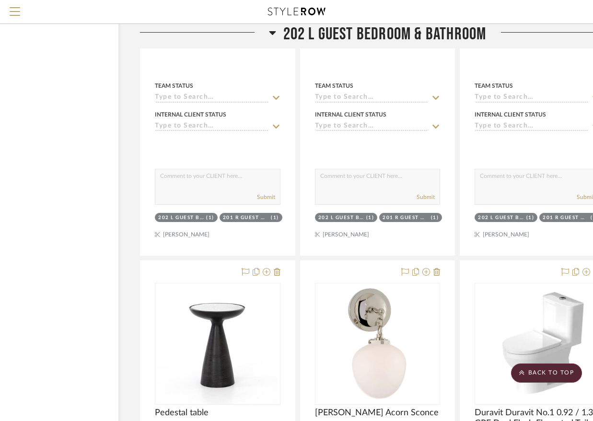
click at [273, 34] on icon at bounding box center [272, 33] width 7 height 12
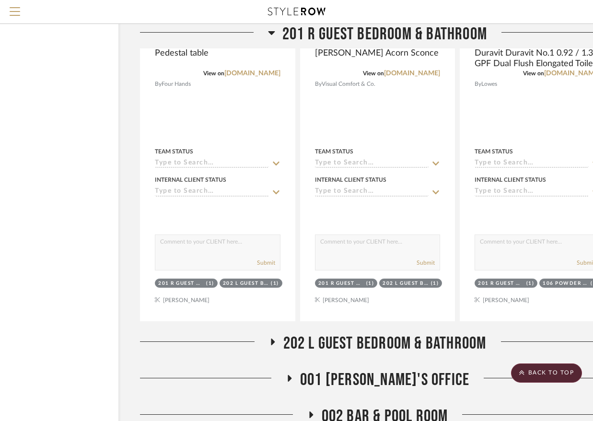
scroll to position [6568, 62]
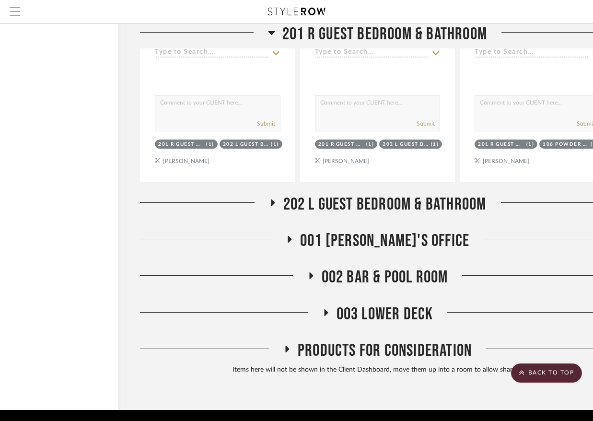
click at [342, 267] on span "002 Bar & Pool Room" at bounding box center [385, 277] width 127 height 21
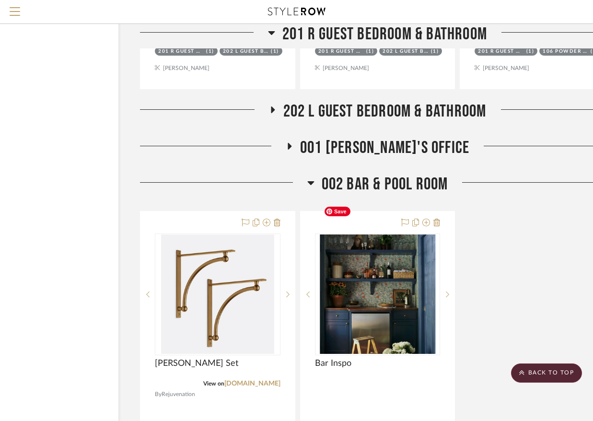
click at [0, 0] on img at bounding box center [0, 0] width 0 height 0
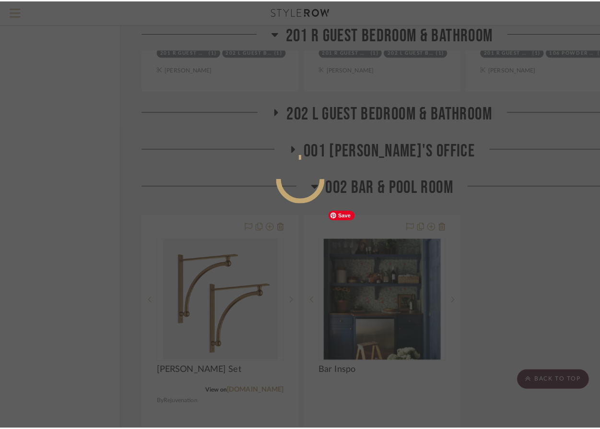
scroll to position [0, 0]
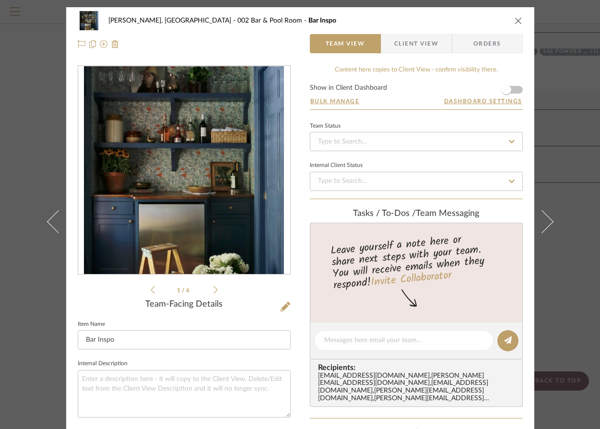
click at [214, 289] on div "1 / 6" at bounding box center [184, 180] width 213 height 230
click at [213, 289] on icon at bounding box center [215, 289] width 4 height 9
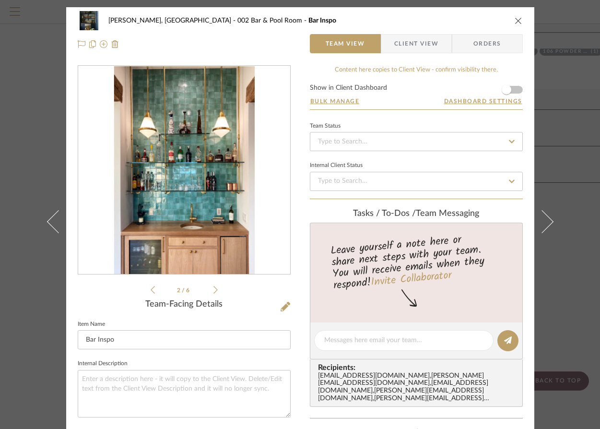
click at [213, 289] on icon at bounding box center [215, 289] width 4 height 9
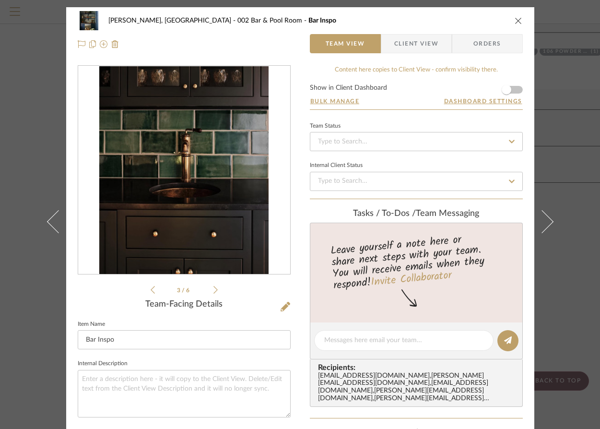
click at [213, 289] on icon at bounding box center [215, 289] width 4 height 9
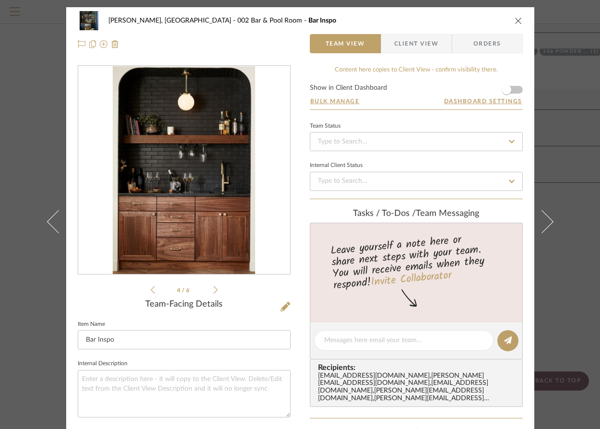
click at [213, 289] on icon at bounding box center [215, 289] width 4 height 9
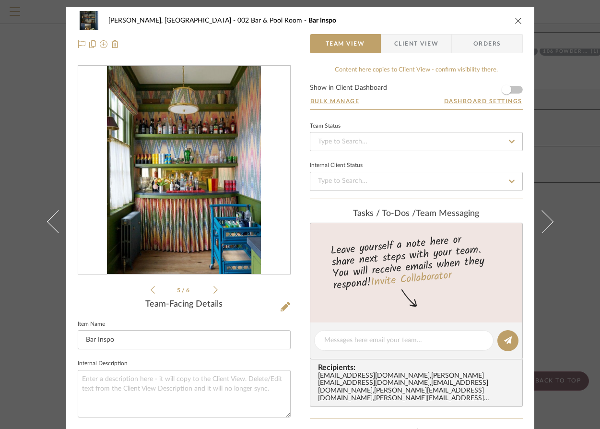
click at [213, 289] on icon at bounding box center [215, 289] width 4 height 9
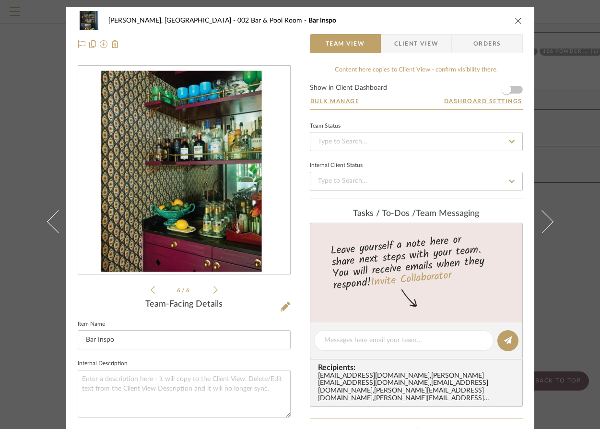
click at [213, 289] on icon at bounding box center [215, 289] width 4 height 9
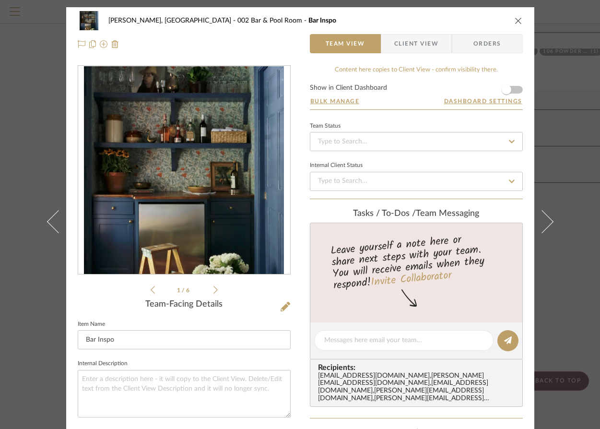
click at [515, 20] on icon "close" at bounding box center [519, 21] width 8 height 8
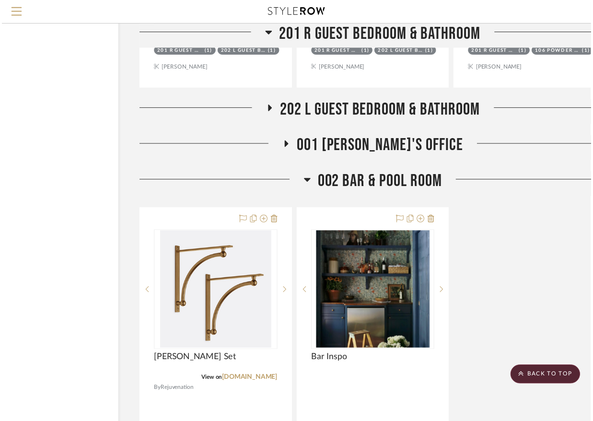
scroll to position [6661, 62]
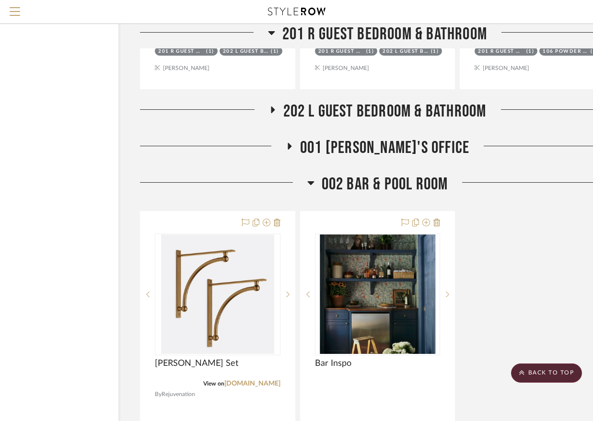
click at [311, 181] on icon at bounding box center [311, 183] width 7 height 4
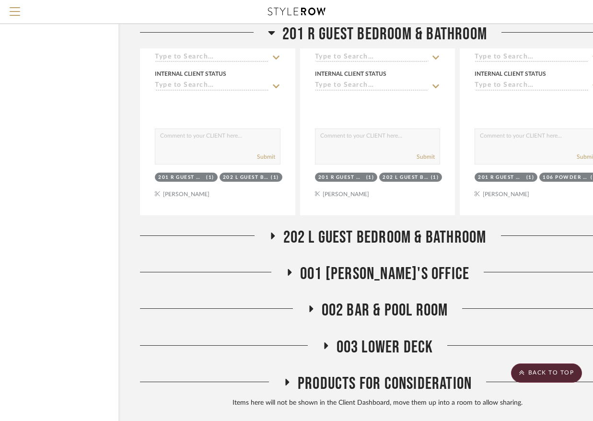
scroll to position [6521, 62]
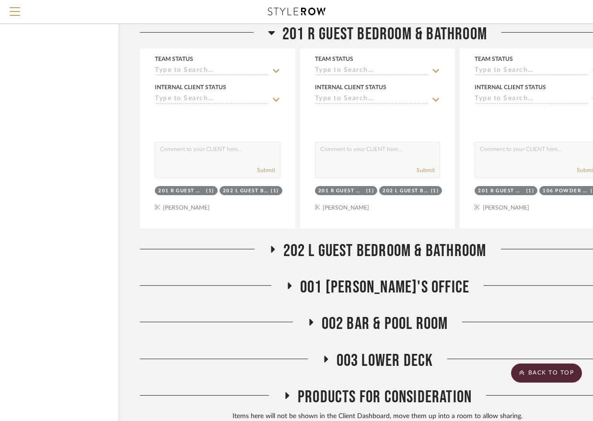
click at [330, 314] on span "002 Bar & Pool Room" at bounding box center [385, 324] width 127 height 21
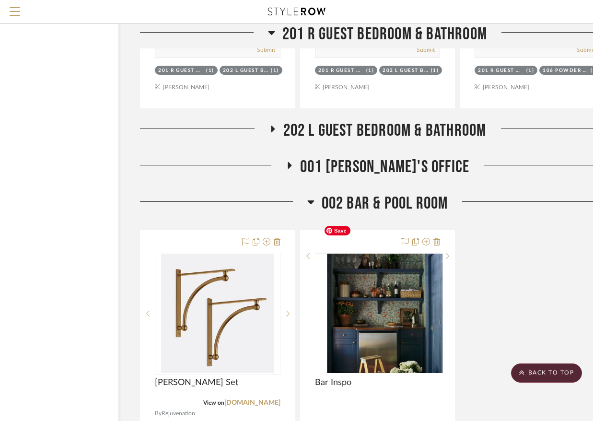
scroll to position [6648, 62]
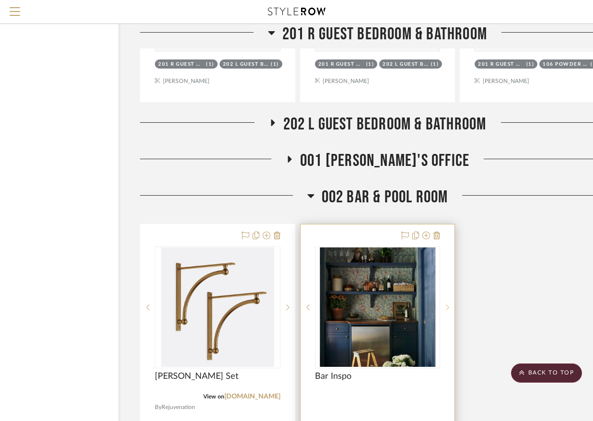
click at [447, 304] on icon at bounding box center [447, 307] width 3 height 7
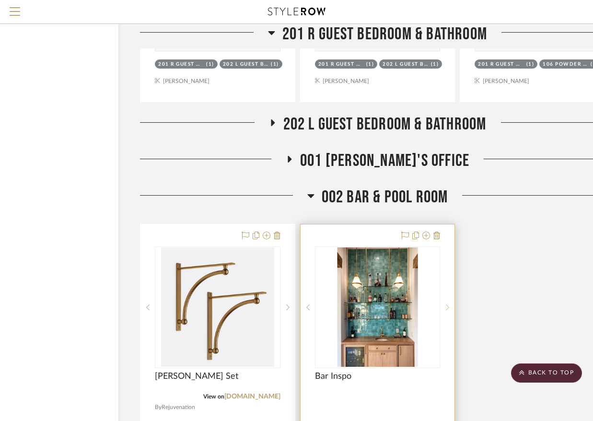
click at [447, 304] on icon at bounding box center [447, 307] width 3 height 7
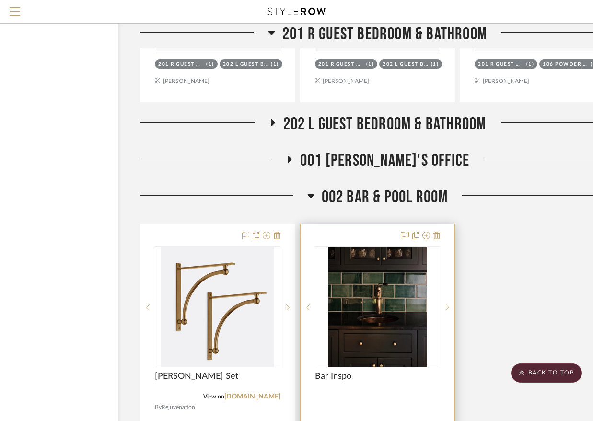
click at [447, 304] on icon at bounding box center [447, 307] width 3 height 7
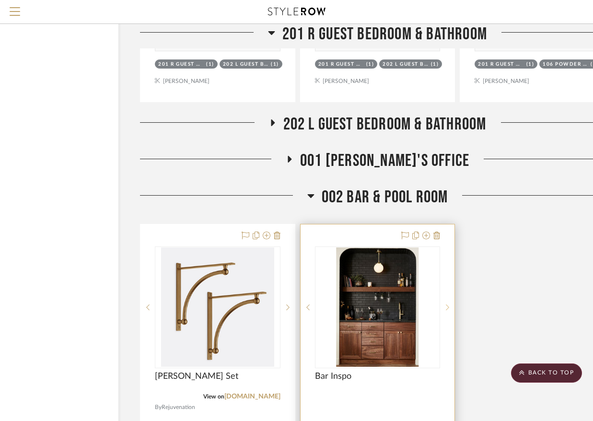
click at [447, 304] on icon at bounding box center [447, 307] width 3 height 7
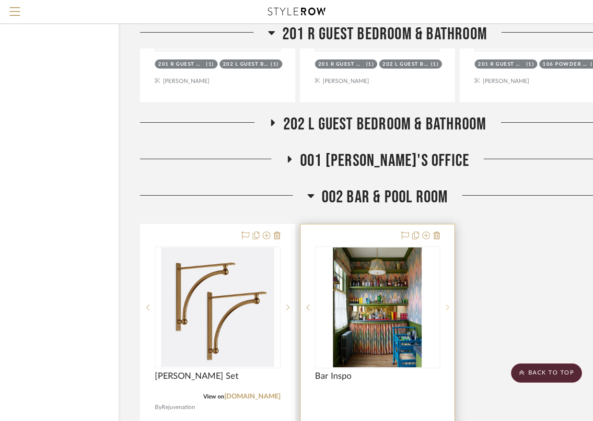
click at [447, 304] on icon at bounding box center [447, 307] width 3 height 7
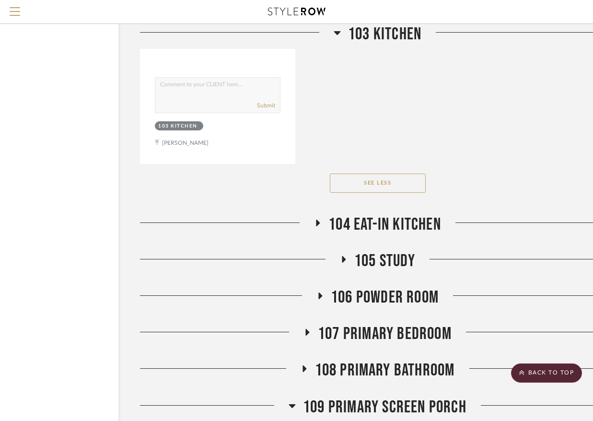
scroll to position [5000, 62]
click at [415, 287] on span "106 Powder Room" at bounding box center [385, 297] width 108 height 21
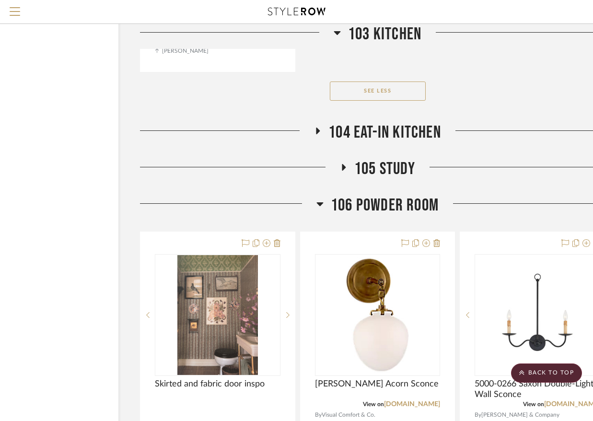
scroll to position [5102, 62]
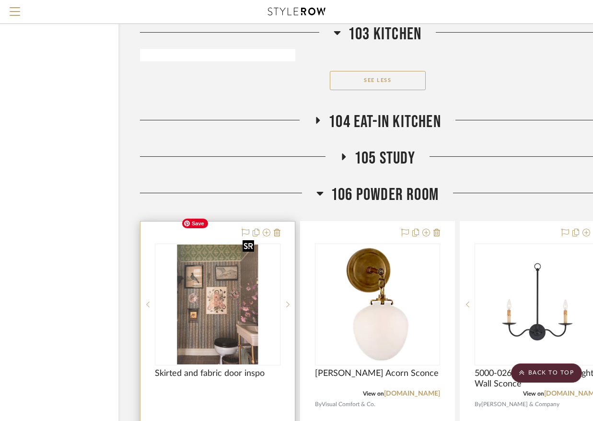
click at [236, 283] on img "0" at bounding box center [218, 305] width 81 height 120
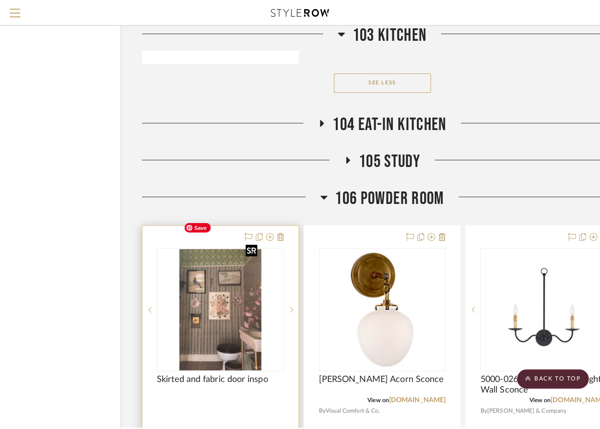
scroll to position [0, 0]
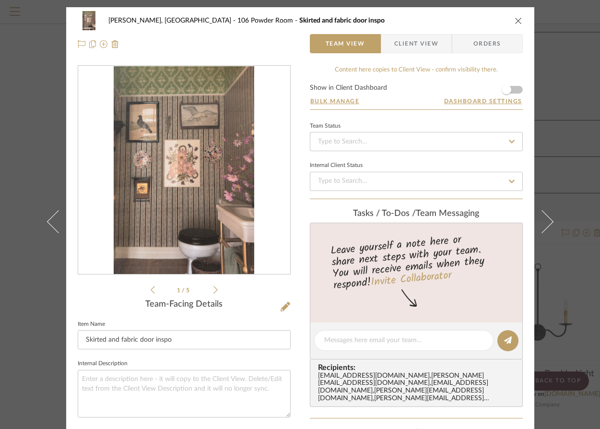
click at [213, 289] on icon at bounding box center [215, 289] width 4 height 9
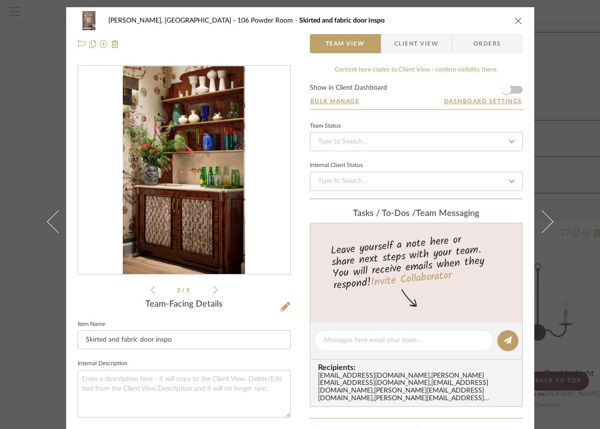
click at [194, 213] on img "1" at bounding box center [184, 170] width 123 height 208
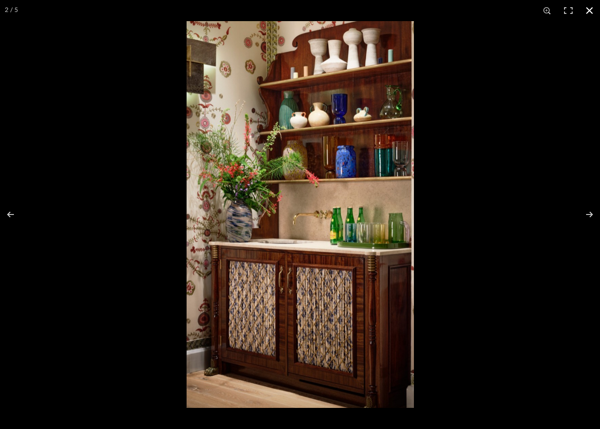
click at [565, 7] on button at bounding box center [589, 10] width 21 height 21
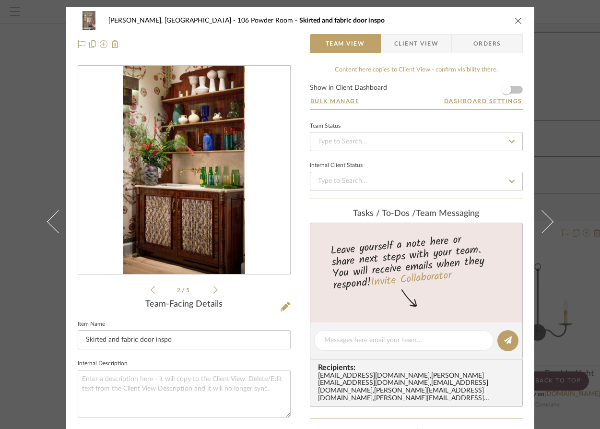
click at [515, 18] on icon "close" at bounding box center [519, 21] width 8 height 8
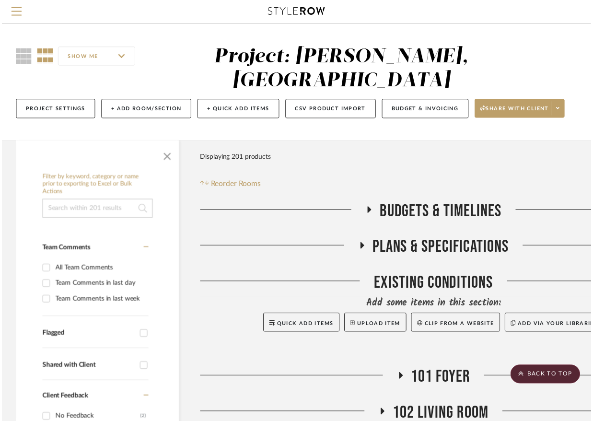
scroll to position [5102, 62]
